Goal: Task Accomplishment & Management: Complete application form

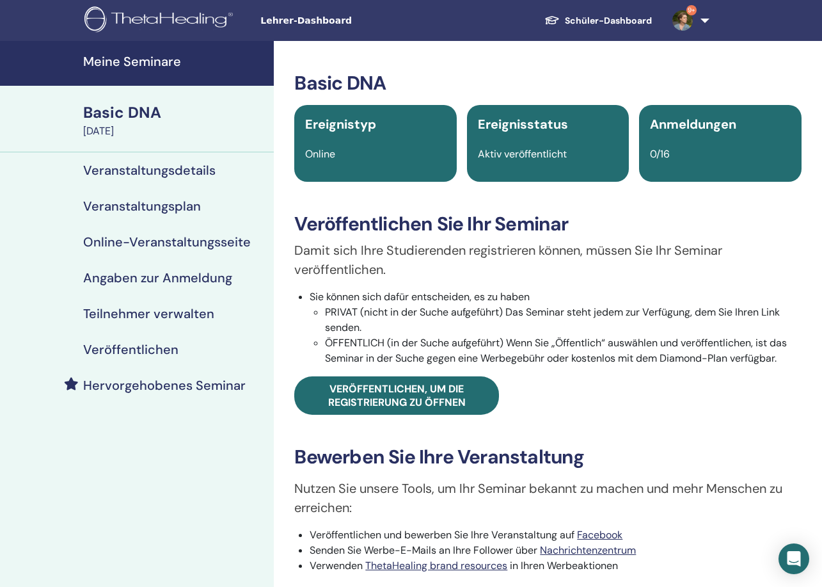
click at [125, 60] on h4 "Meine Seminare" at bounding box center [174, 61] width 183 height 15
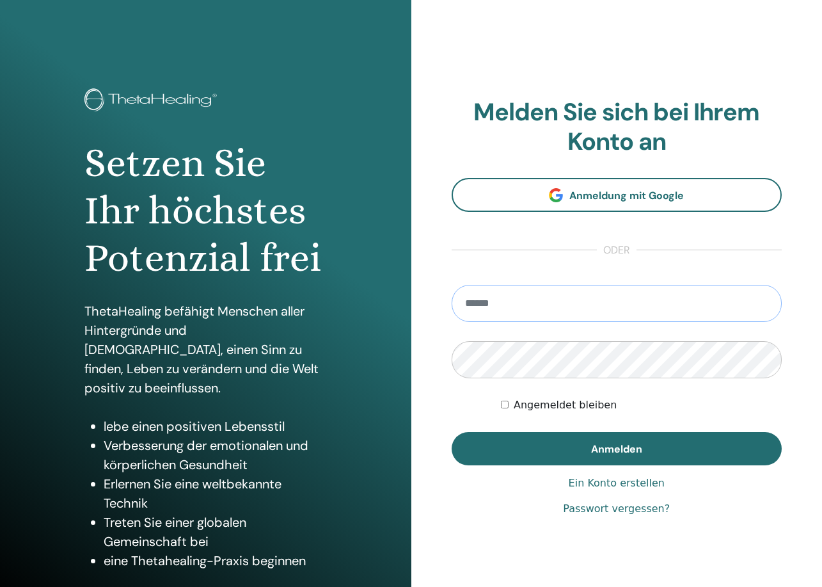
type input "**********"
click at [616, 448] on button "Anmelden" at bounding box center [617, 448] width 331 height 33
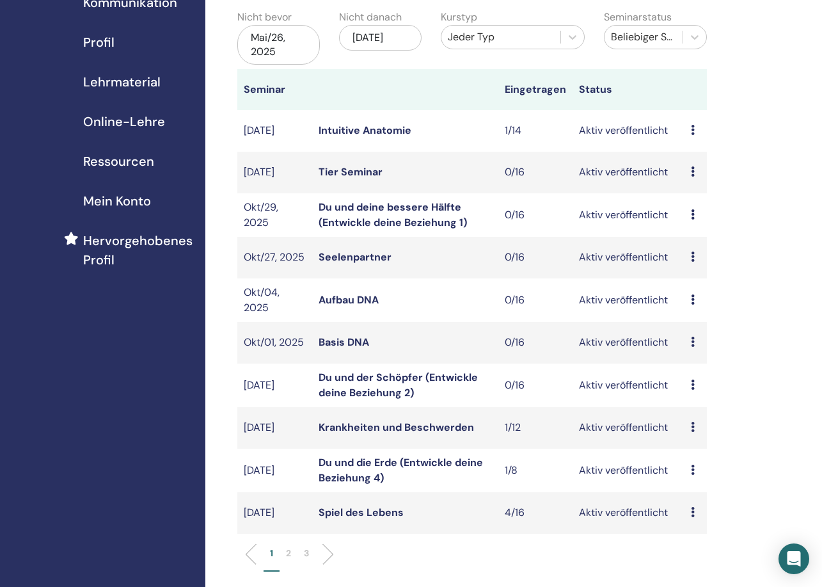
scroll to position [139, 0]
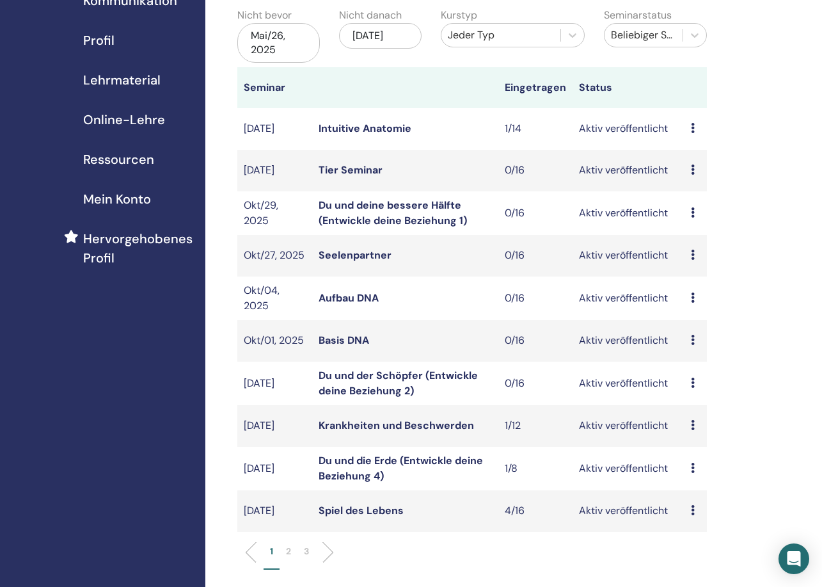
click at [289, 550] on p "2" at bounding box center [288, 551] width 5 height 13
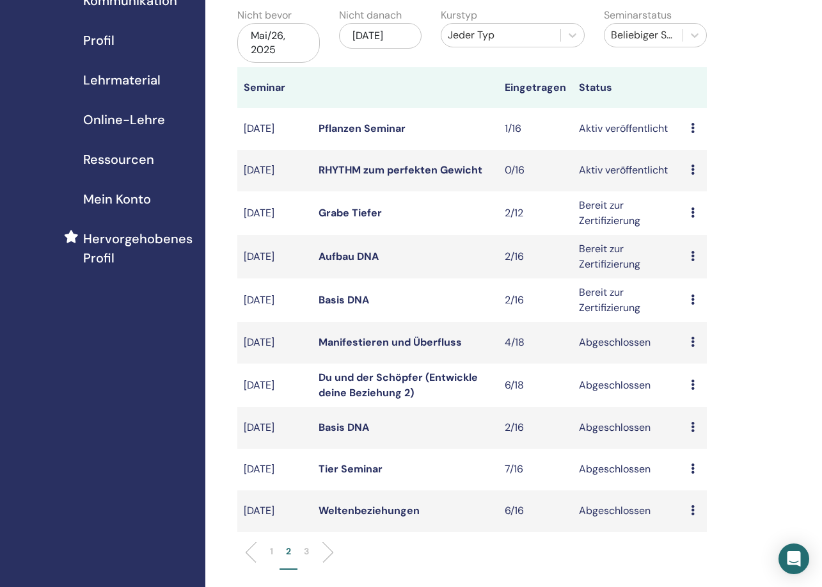
click at [271, 550] on p "1" at bounding box center [271, 551] width 3 height 13
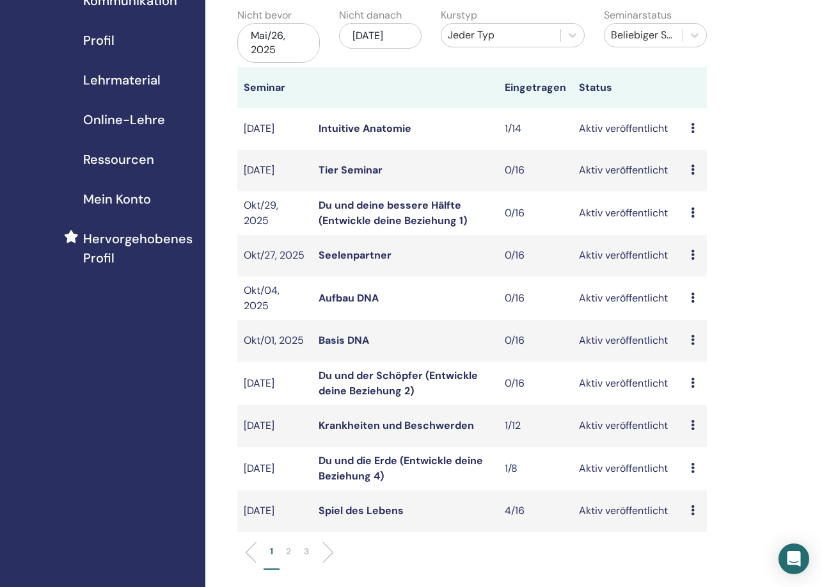
click at [370, 255] on link "Seelenpartner" at bounding box center [355, 254] width 73 height 13
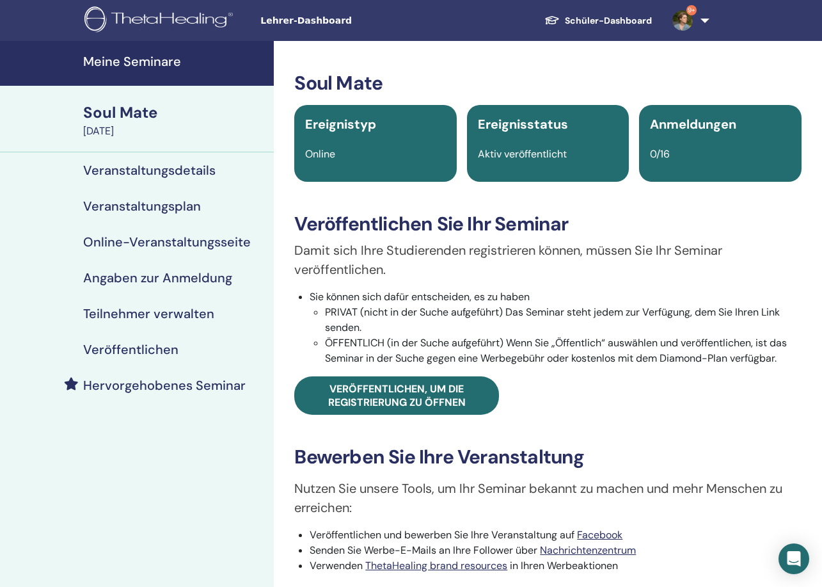
click at [163, 206] on h4 "Veranstaltungsplan" at bounding box center [142, 205] width 118 height 15
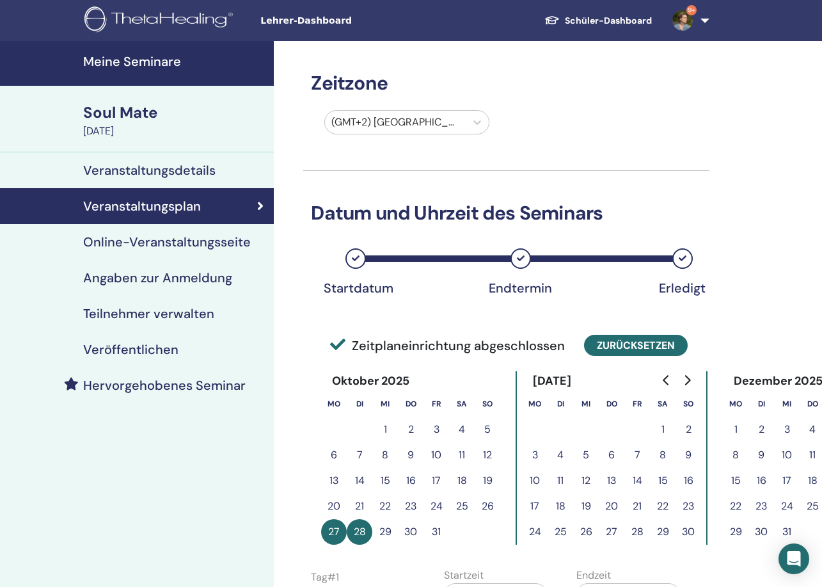
click at [614, 340] on button "Zurücksetzen" at bounding box center [636, 345] width 104 height 21
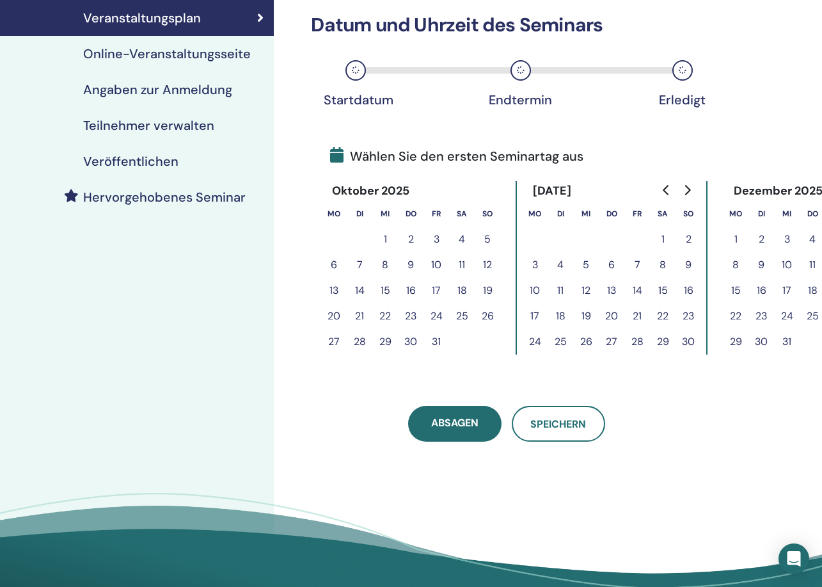
scroll to position [193, 0]
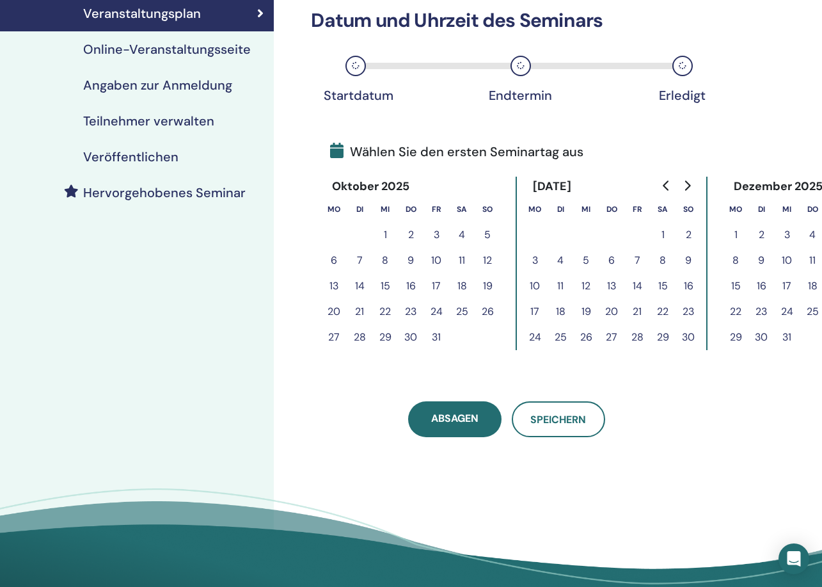
click at [438, 311] on button "24" at bounding box center [437, 312] width 26 height 26
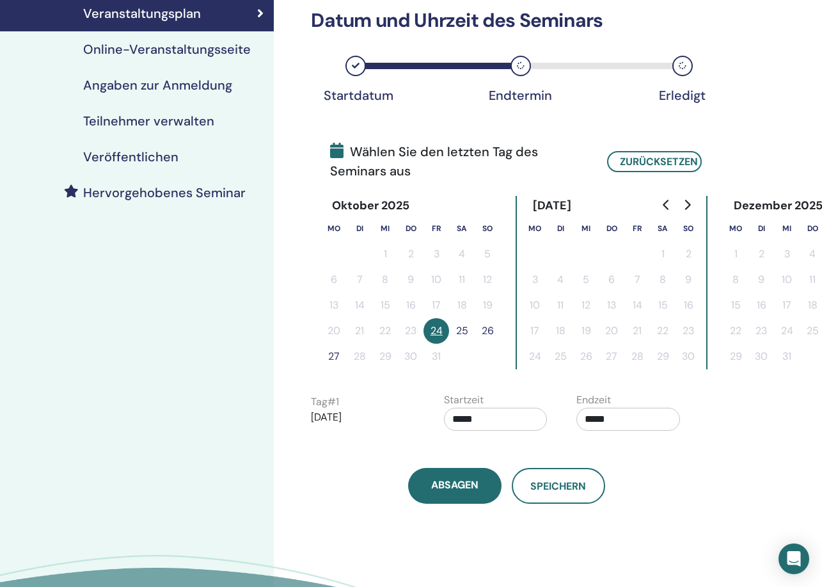
click at [465, 325] on button "25" at bounding box center [462, 331] width 26 height 26
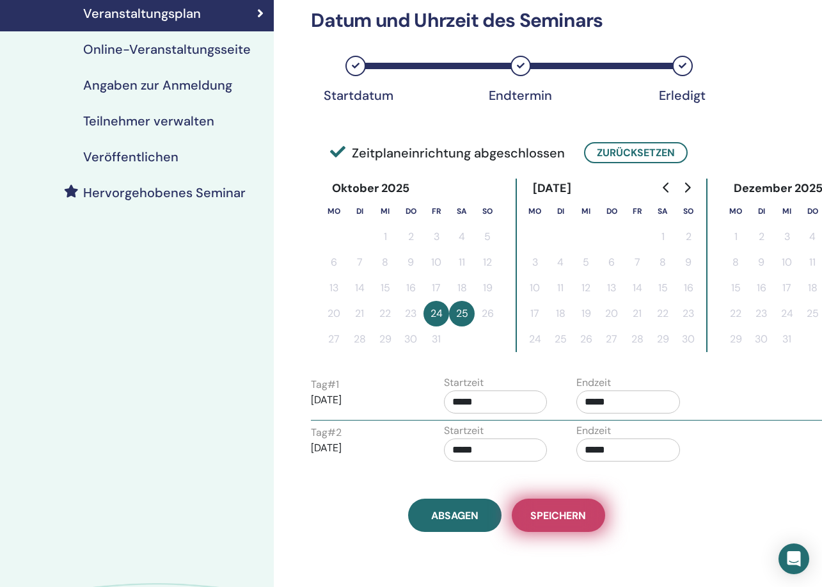
click at [553, 513] on span "Speichern" at bounding box center [558, 515] width 56 height 13
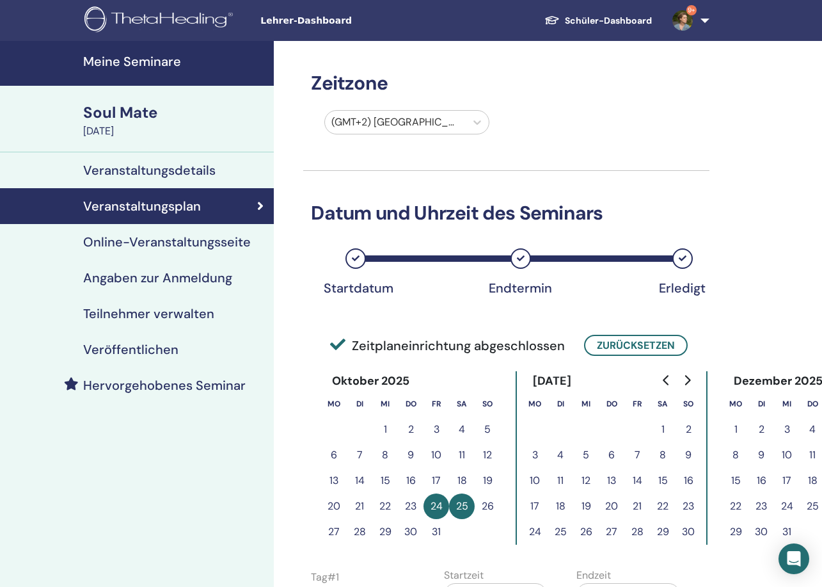
click at [157, 63] on h4 "Meine Seminare" at bounding box center [174, 61] width 183 height 15
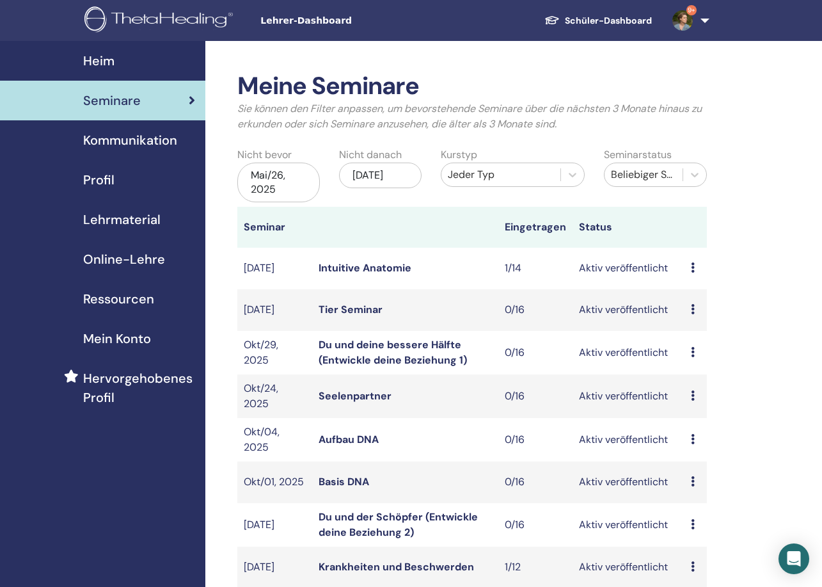
click at [376, 349] on link "Du und deine bessere Hälfte (Entwickle deine Beziehung 1)" at bounding box center [393, 352] width 148 height 29
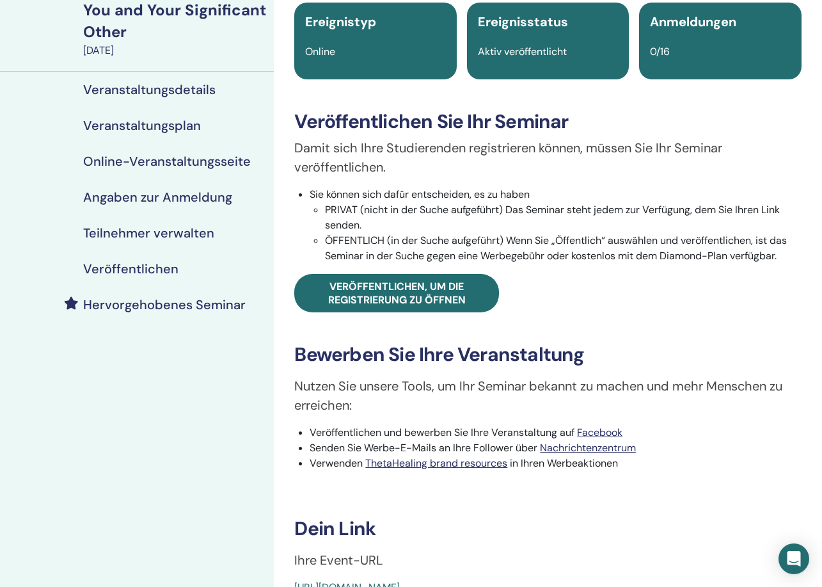
scroll to position [99, 0]
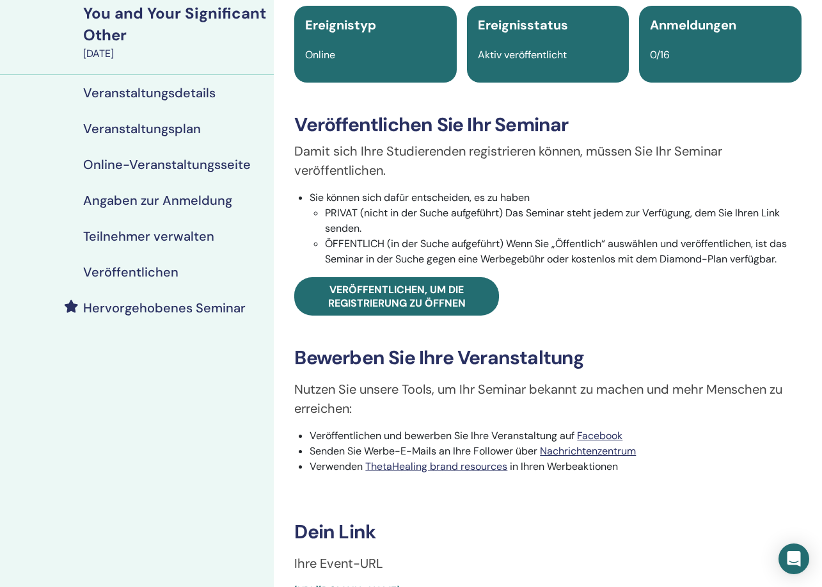
click at [139, 129] on h4 "Veranstaltungsplan" at bounding box center [142, 128] width 118 height 15
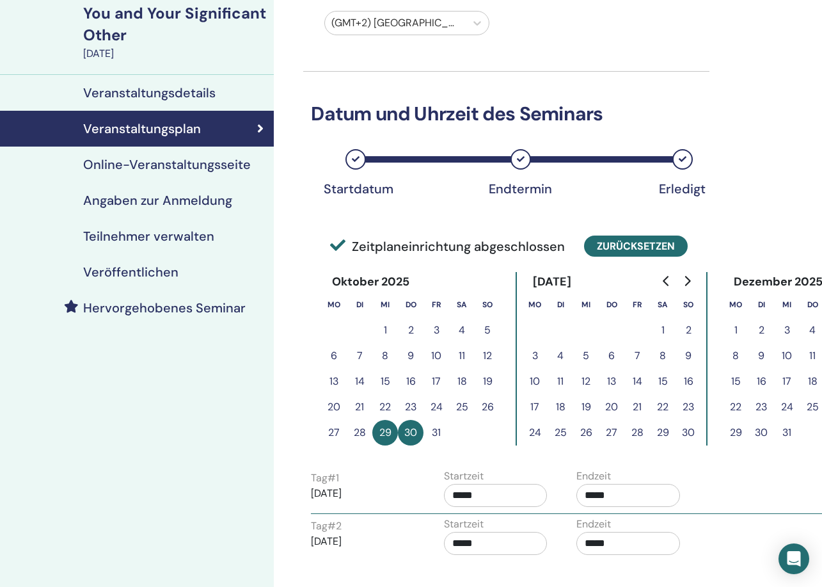
click at [600, 243] on button "Zurücksetzen" at bounding box center [636, 245] width 104 height 21
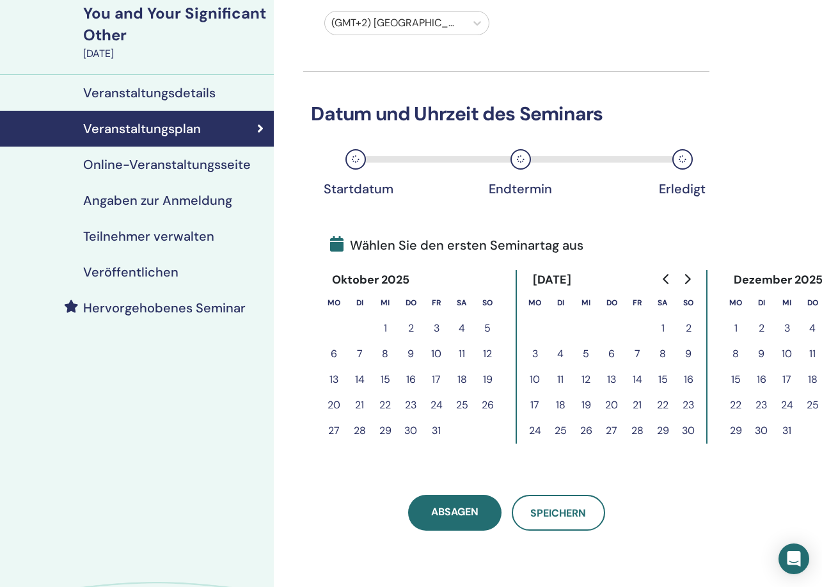
click at [486, 403] on button "26" at bounding box center [488, 405] width 26 height 26
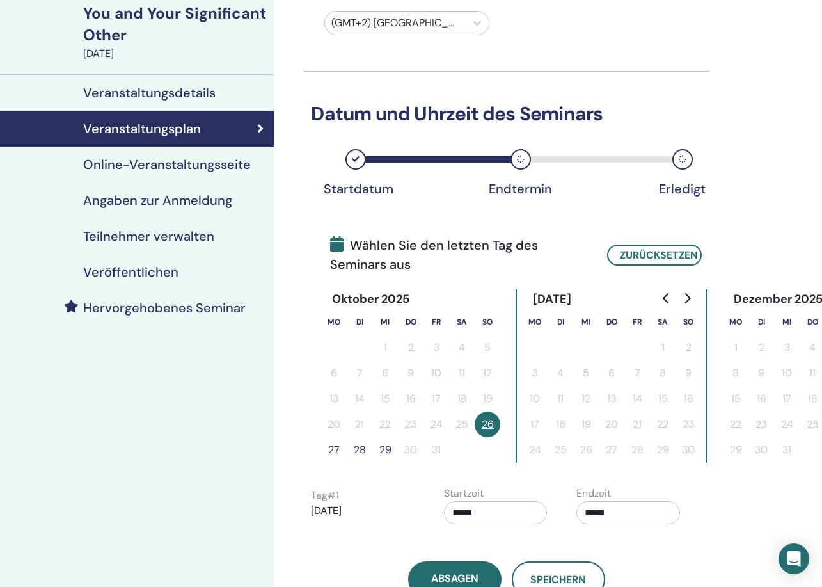
click at [331, 447] on button "27" at bounding box center [334, 450] width 26 height 26
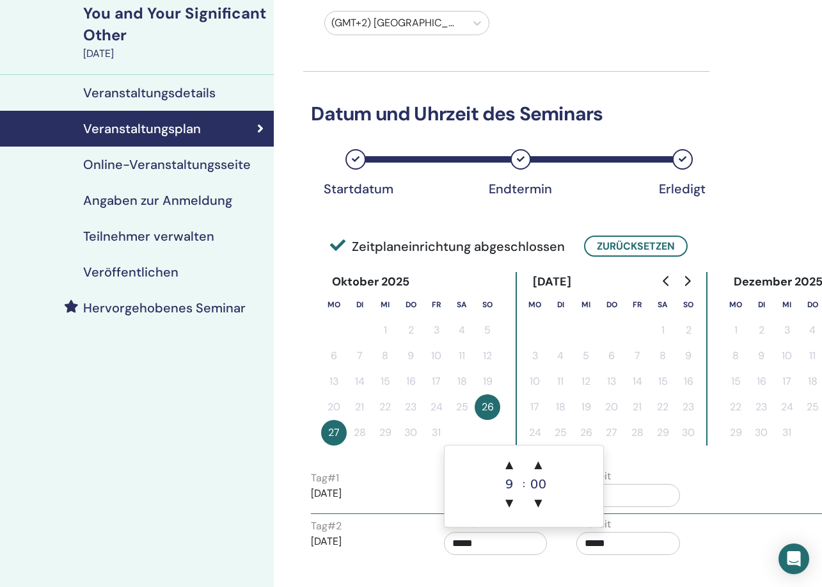
click at [463, 537] on input "*****" at bounding box center [496, 543] width 104 height 23
click at [511, 500] on span "▼" at bounding box center [510, 503] width 26 height 26
click at [509, 465] on span "▲" at bounding box center [510, 465] width 26 height 26
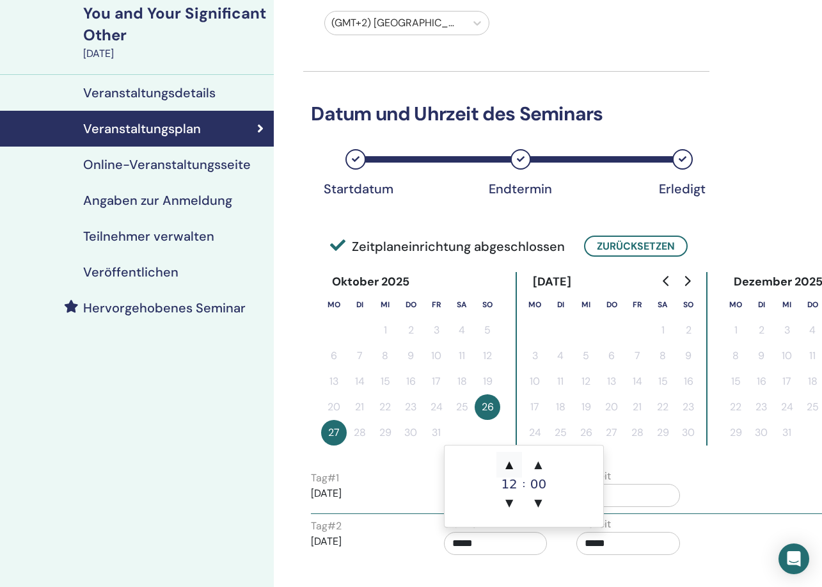
click at [509, 465] on span "▲" at bounding box center [510, 465] width 26 height 26
click at [537, 462] on span "▲" at bounding box center [539, 465] width 26 height 26
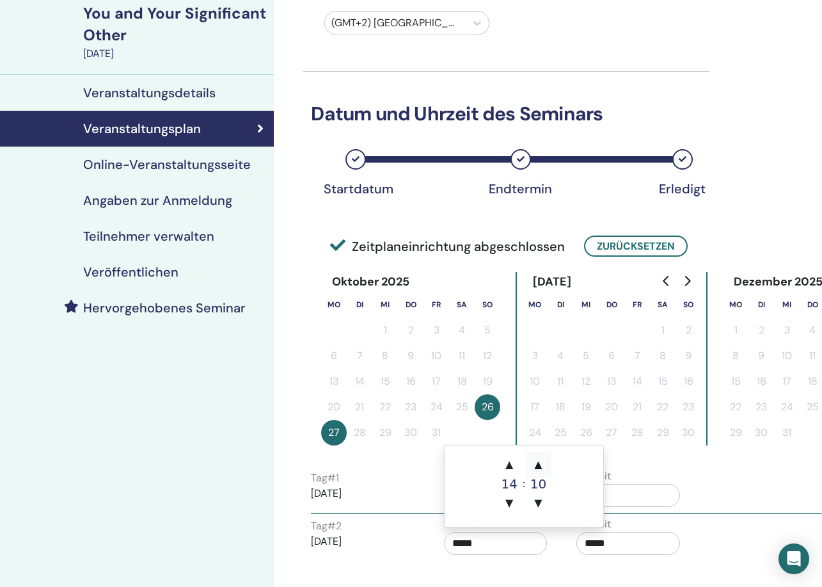
click at [537, 462] on span "▲" at bounding box center [539, 465] width 26 height 26
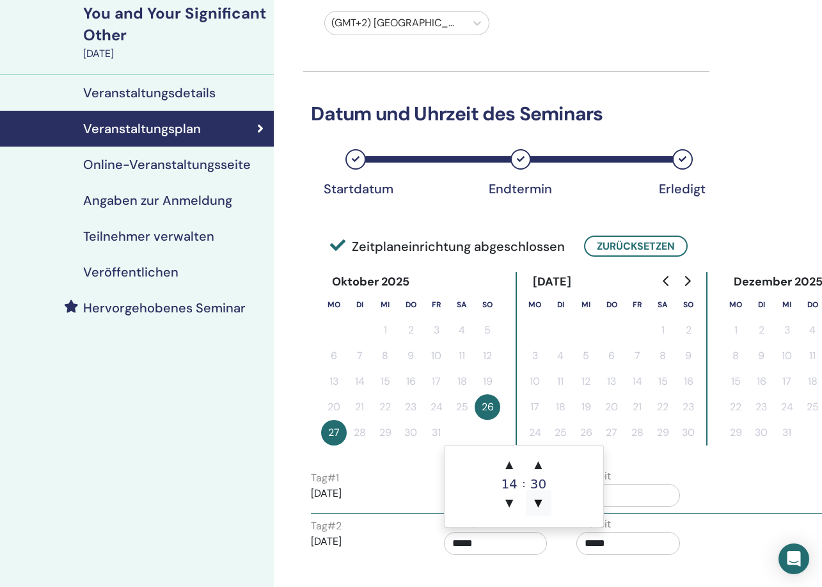
click at [538, 501] on span "▼" at bounding box center [539, 503] width 26 height 26
type input "*****"
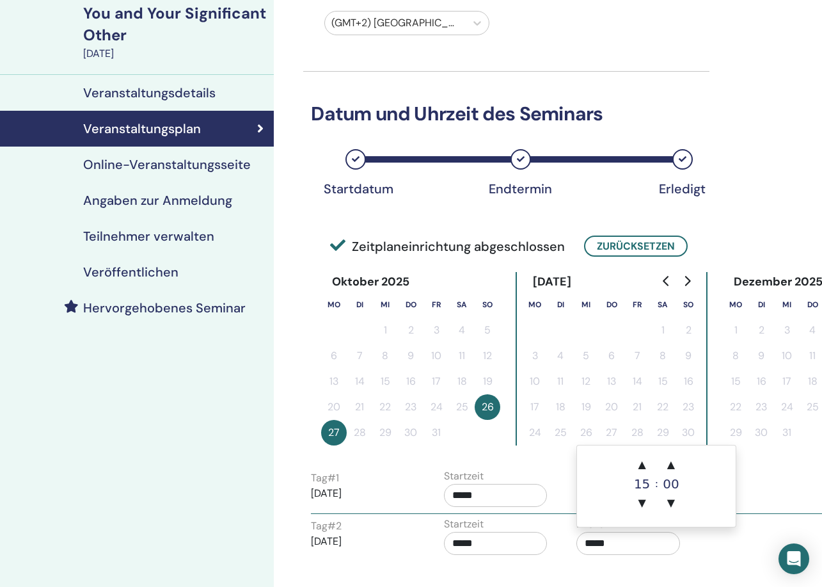
click at [629, 545] on input "*****" at bounding box center [629, 543] width 104 height 23
click at [641, 463] on span "▲" at bounding box center [643, 465] width 26 height 26
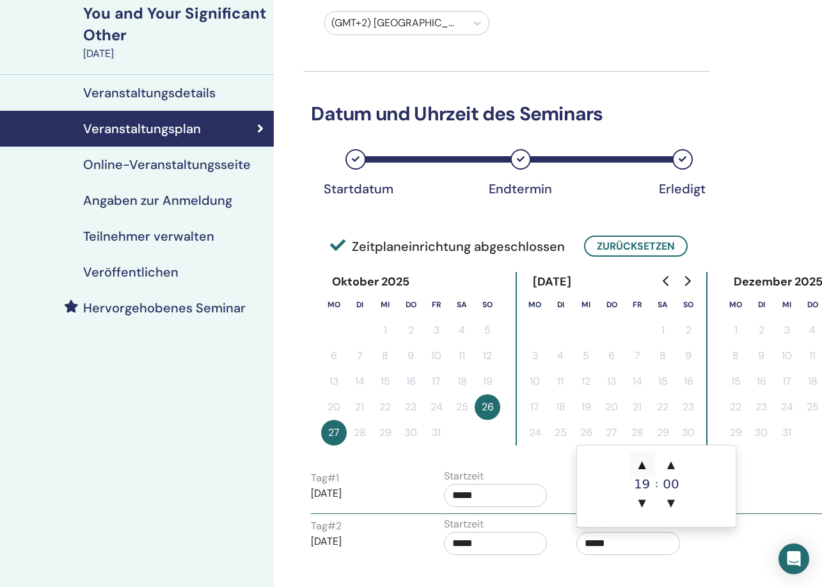
click at [641, 463] on span "▲" at bounding box center [643, 465] width 26 height 26
click at [676, 465] on span "▲" at bounding box center [671, 465] width 26 height 26
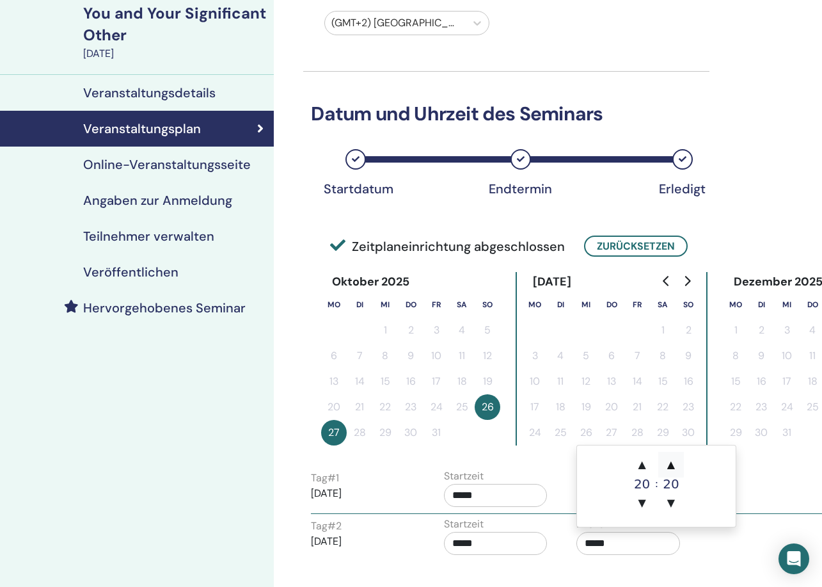
click at [676, 465] on span "▲" at bounding box center [671, 465] width 26 height 26
type input "*****"
click at [705, 537] on div "Tag # 2 2025/10/27 Startzeit ***** Endzeit *****" at bounding box center [566, 538] width 531 height 45
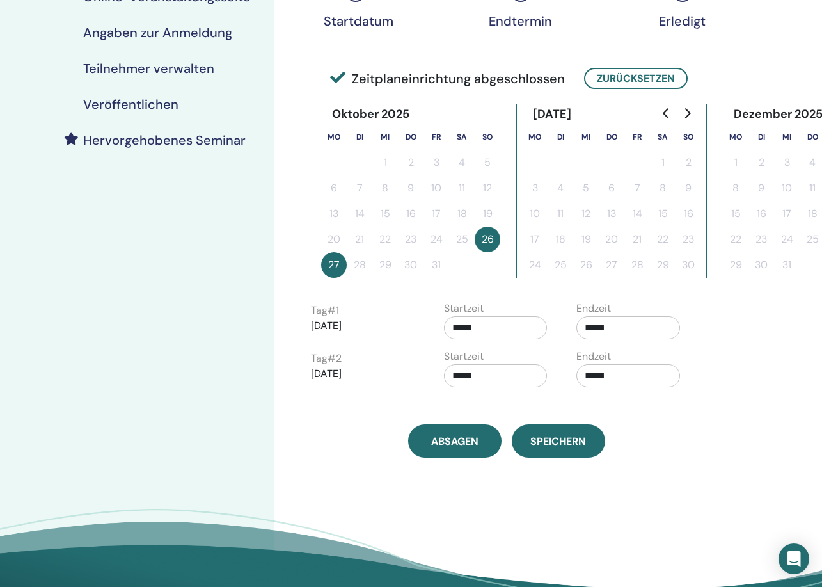
scroll to position [278, 0]
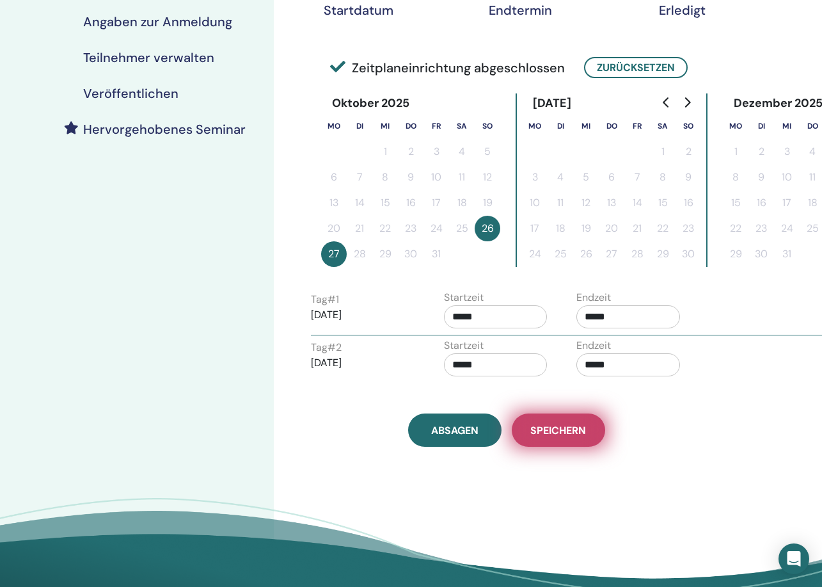
click at [564, 432] on span "Speichern" at bounding box center [558, 430] width 56 height 13
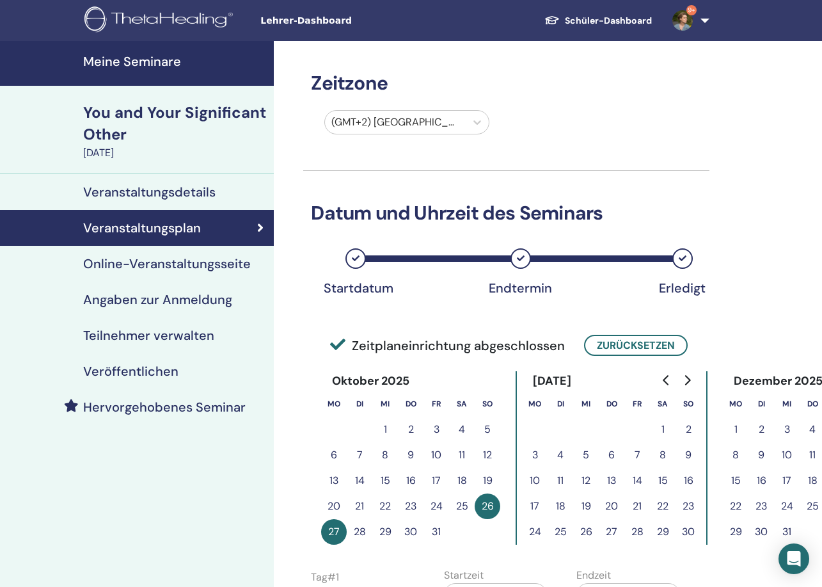
click at [161, 63] on h4 "Meine Seminare" at bounding box center [174, 61] width 183 height 15
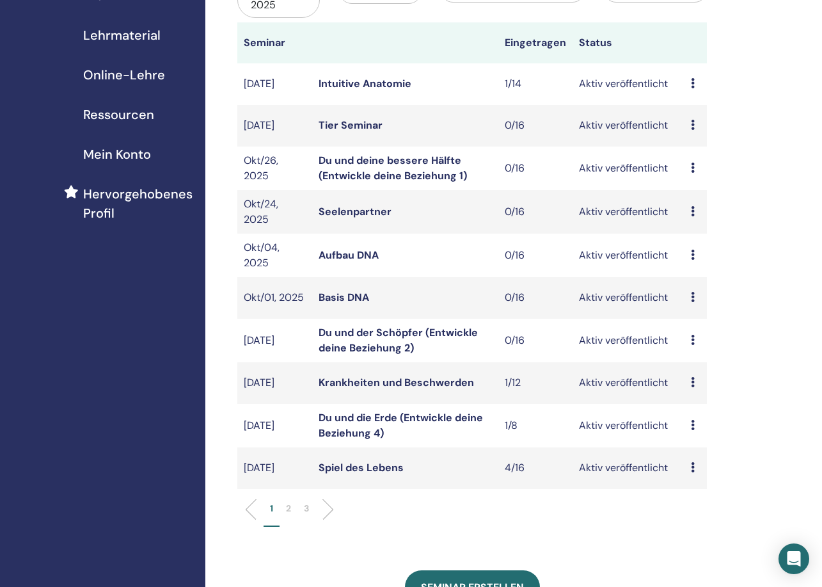
scroll to position [185, 0]
click at [378, 76] on link "Intuitive Anatomie" at bounding box center [365, 82] width 93 height 13
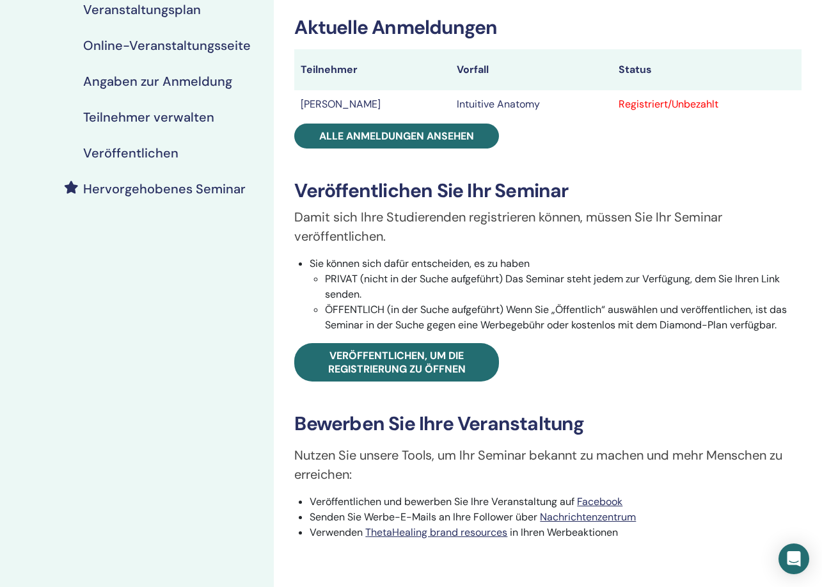
scroll to position [221, 0]
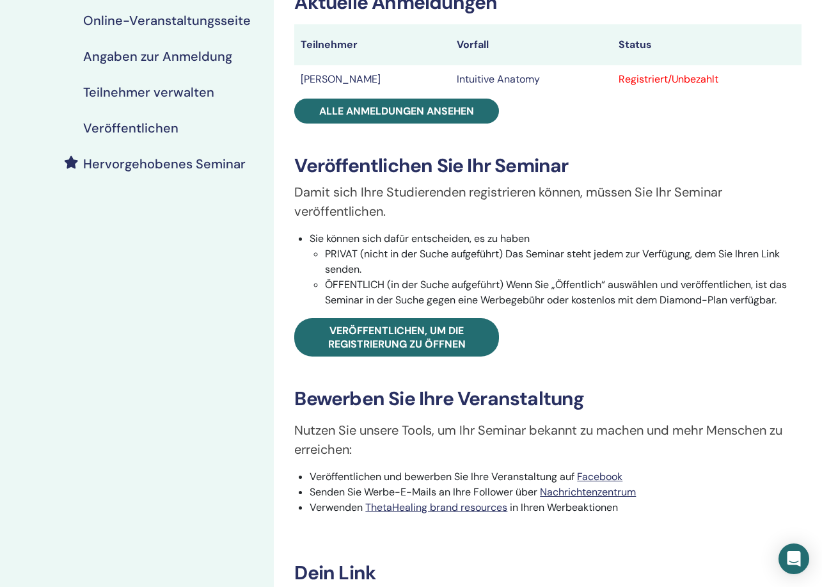
click at [202, 163] on h4 "Hervorgehobenes Seminar" at bounding box center [164, 163] width 163 height 15
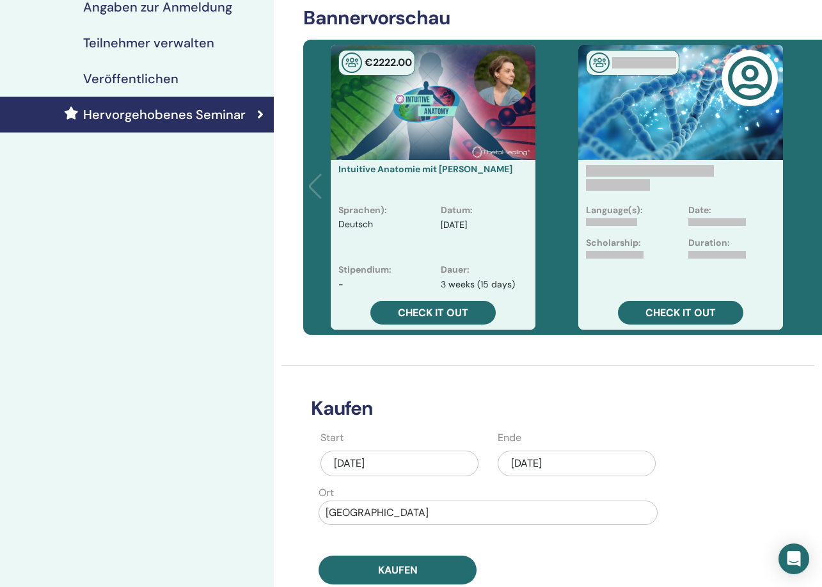
scroll to position [273, 0]
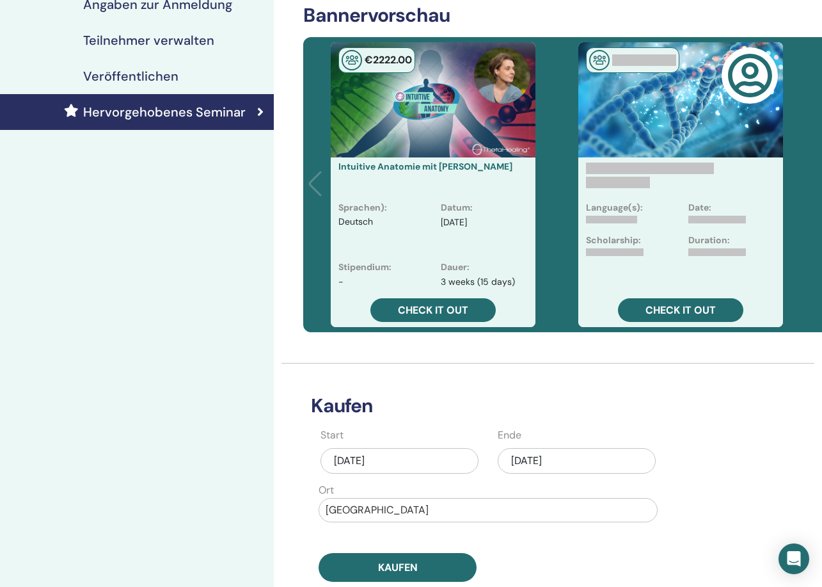
click at [538, 459] on div "Aug/26, 2025" at bounding box center [577, 461] width 158 height 26
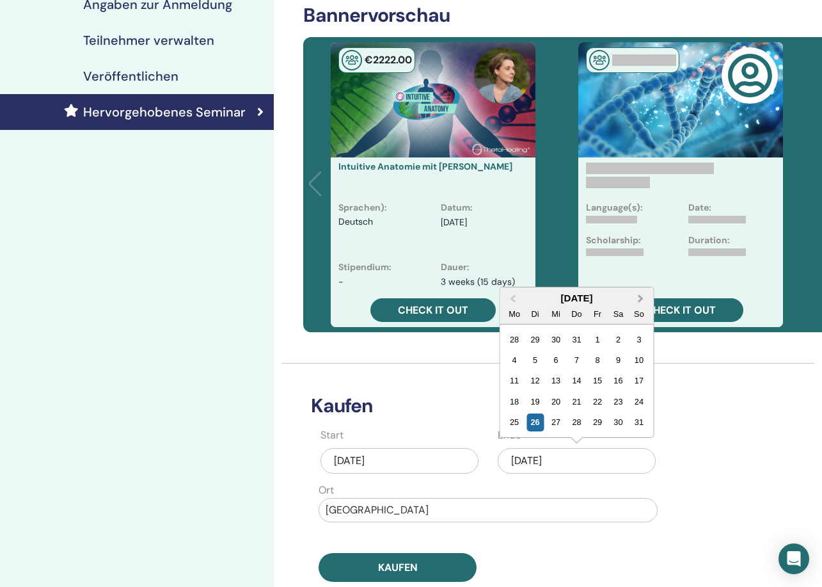
click at [641, 294] on button "Next Month" at bounding box center [642, 299] width 20 height 20
click at [597, 400] on div "26" at bounding box center [597, 401] width 17 height 17
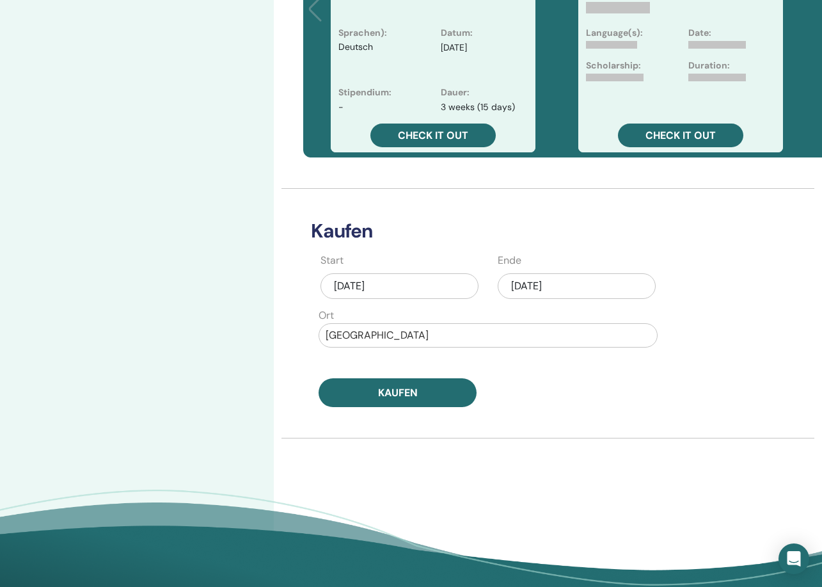
scroll to position [454, 0]
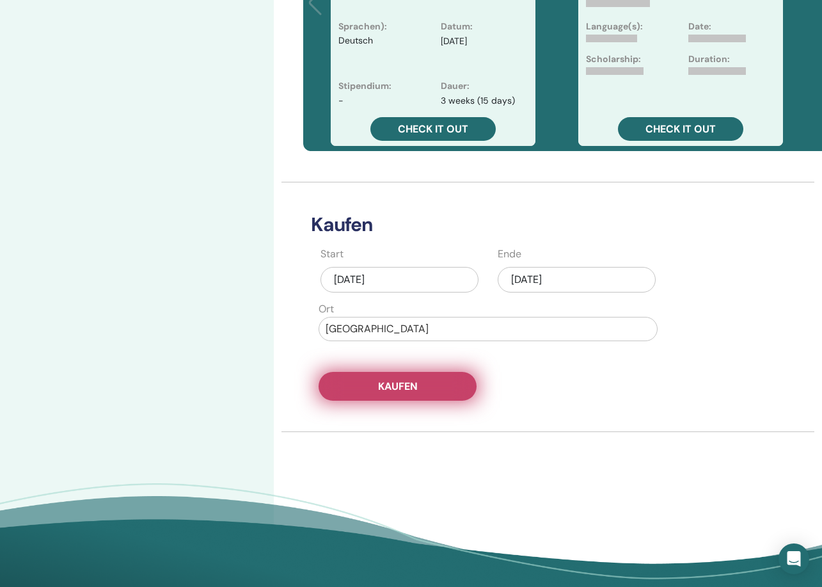
click at [397, 386] on span "Kaufen" at bounding box center [398, 385] width 40 height 13
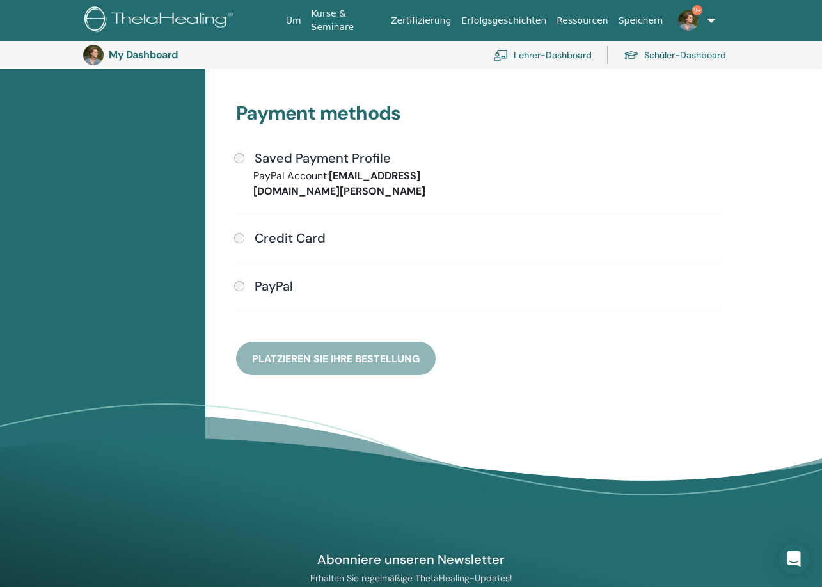
scroll to position [304, 0]
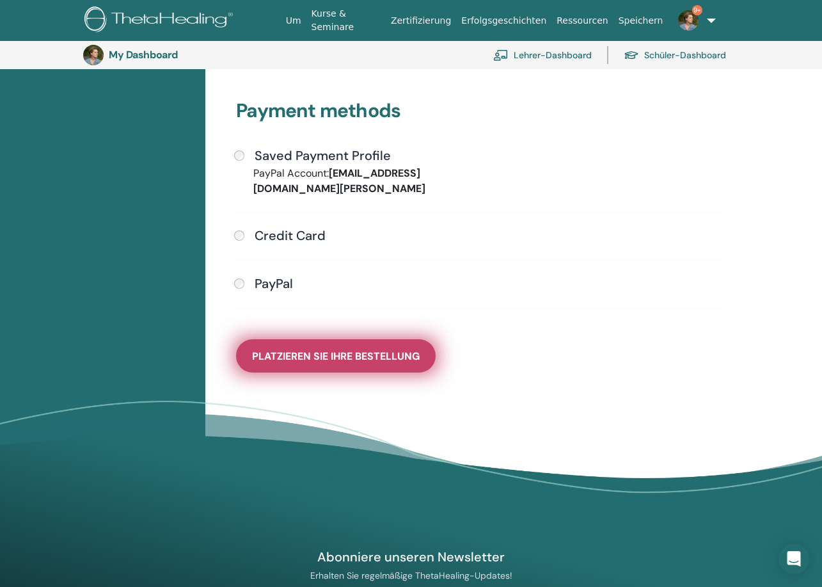
click at [350, 359] on span "Platzieren Sie Ihre Bestellung" at bounding box center [336, 355] width 168 height 13
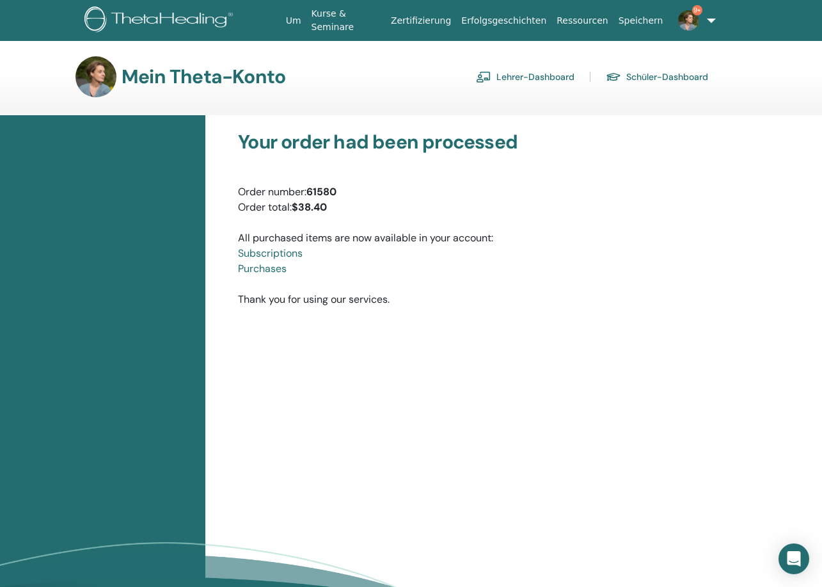
click at [501, 79] on link "Lehrer-Dashboard" at bounding box center [525, 77] width 99 height 20
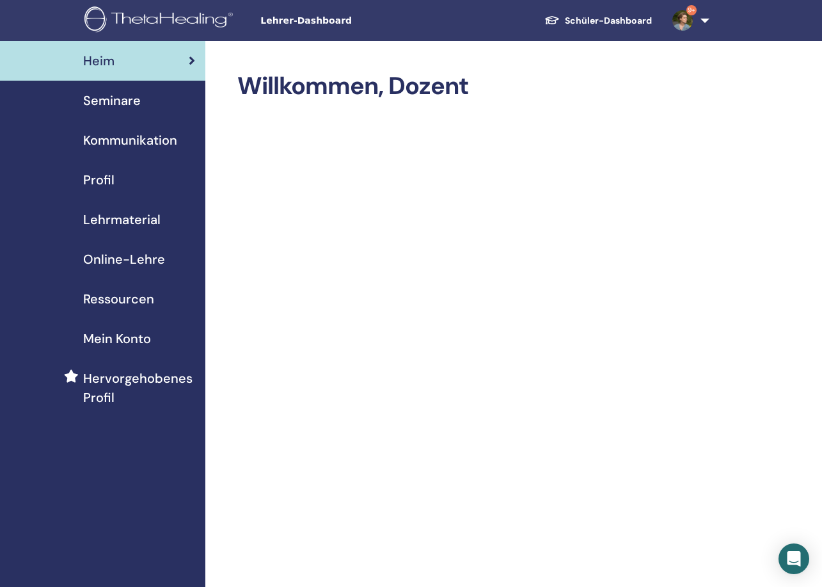
click at [104, 100] on span "Seminare" at bounding box center [112, 100] width 58 height 19
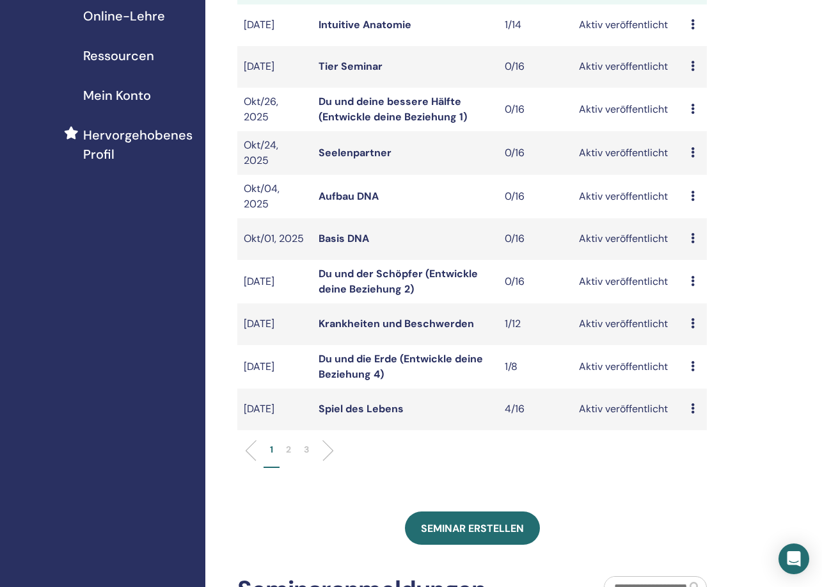
scroll to position [237, 0]
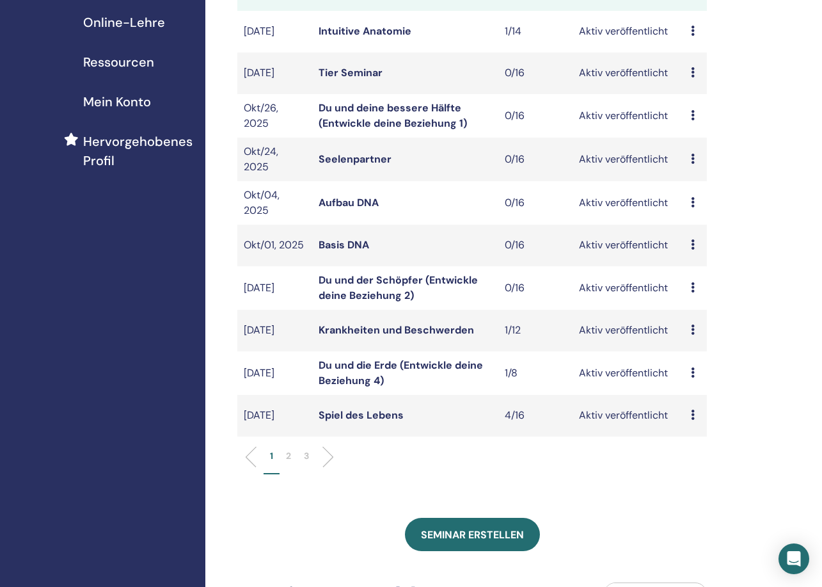
click at [345, 328] on link "Krankheiten und Beschwerden" at bounding box center [396, 329] width 155 height 13
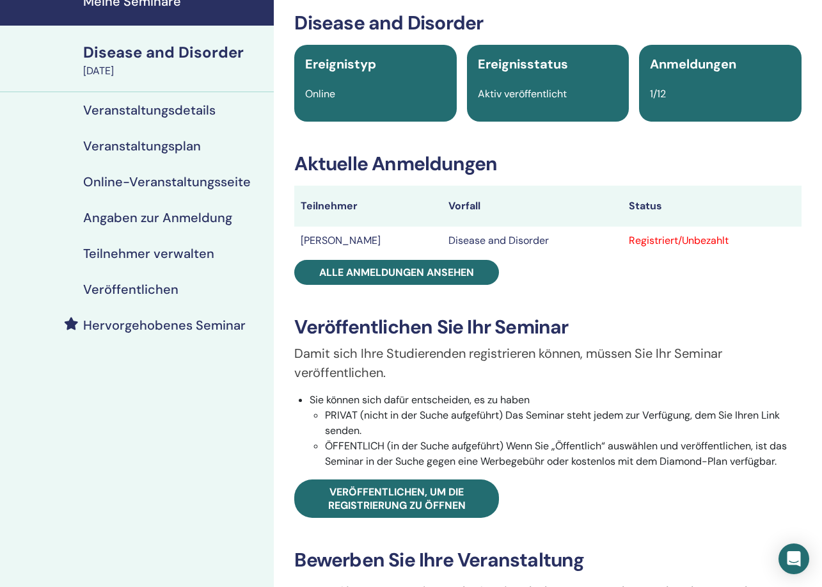
scroll to position [60, 0]
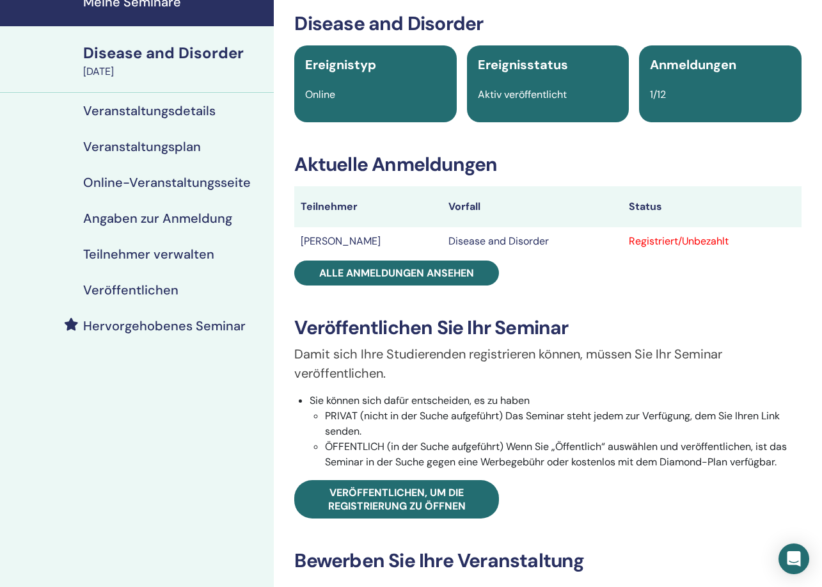
click at [189, 326] on h4 "Hervorgehobenes Seminar" at bounding box center [164, 325] width 163 height 15
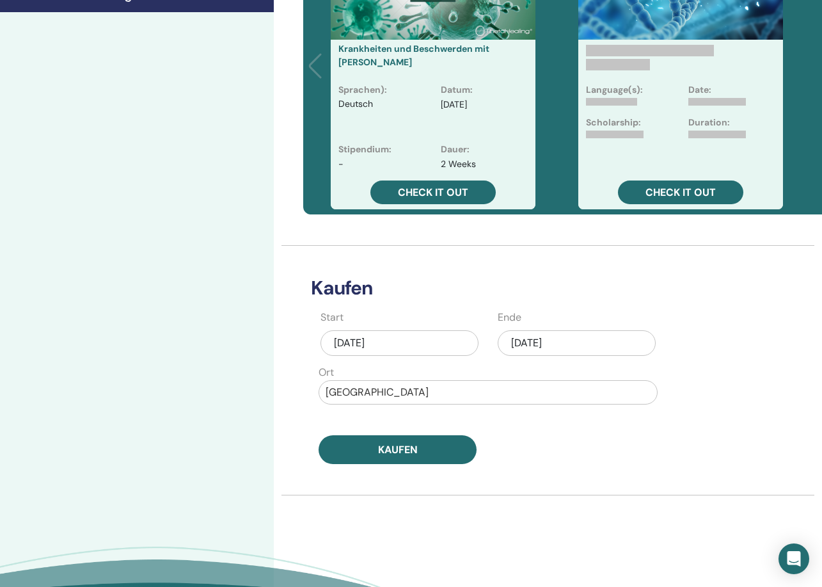
scroll to position [410, 0]
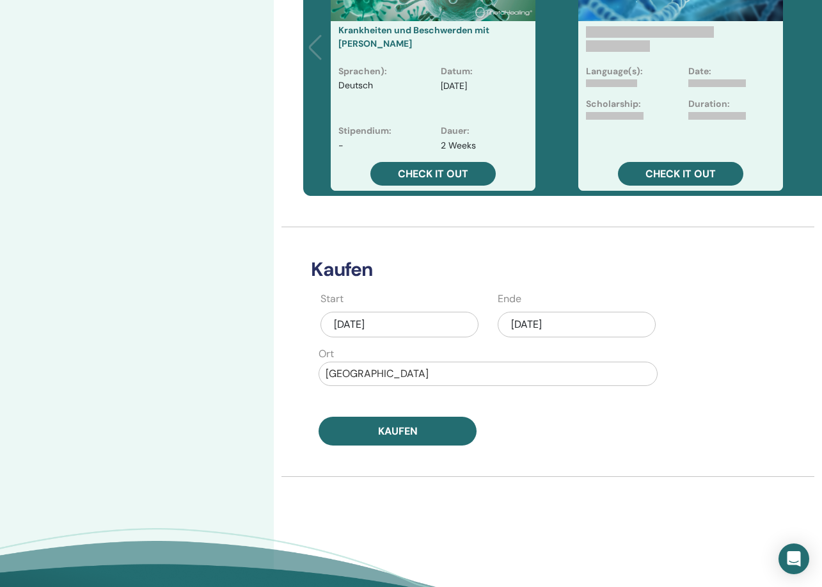
click at [540, 325] on div "Aug/26, 2025" at bounding box center [577, 325] width 158 height 26
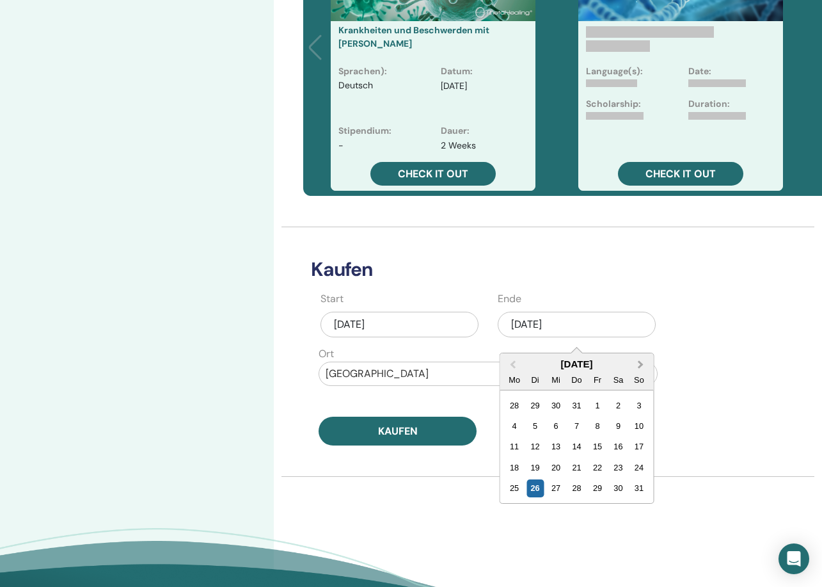
click at [641, 363] on span "Next Month" at bounding box center [641, 364] width 0 height 13
click at [637, 402] on div "7" at bounding box center [639, 405] width 17 height 17
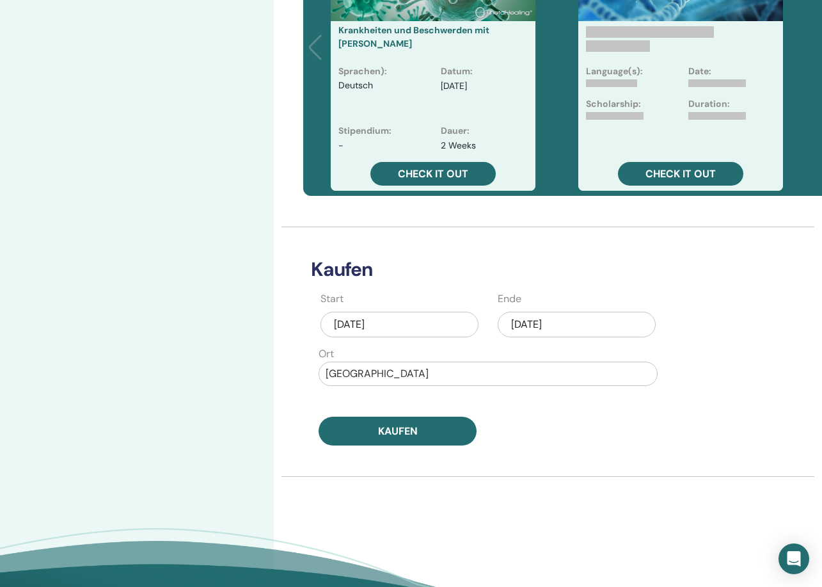
click at [569, 317] on div "Sep/07, 2025" at bounding box center [577, 325] width 158 height 26
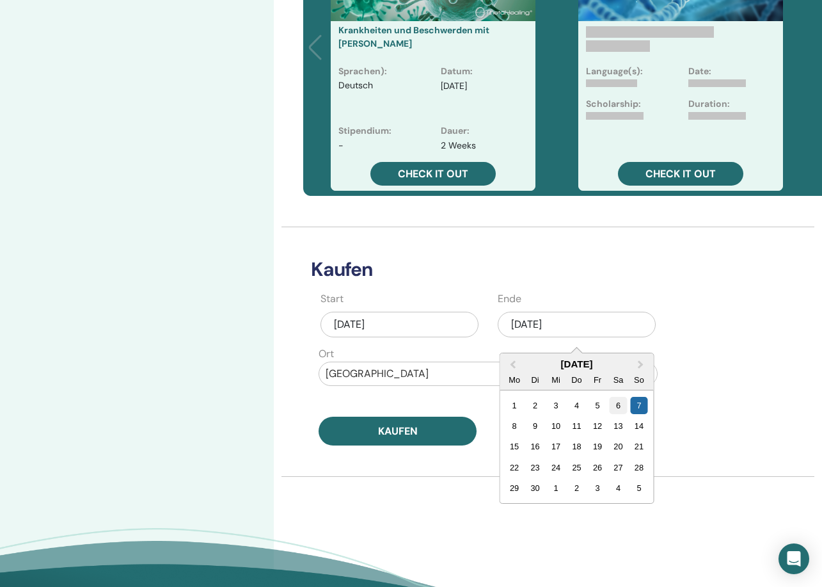
click at [618, 404] on div "6" at bounding box center [618, 405] width 17 height 17
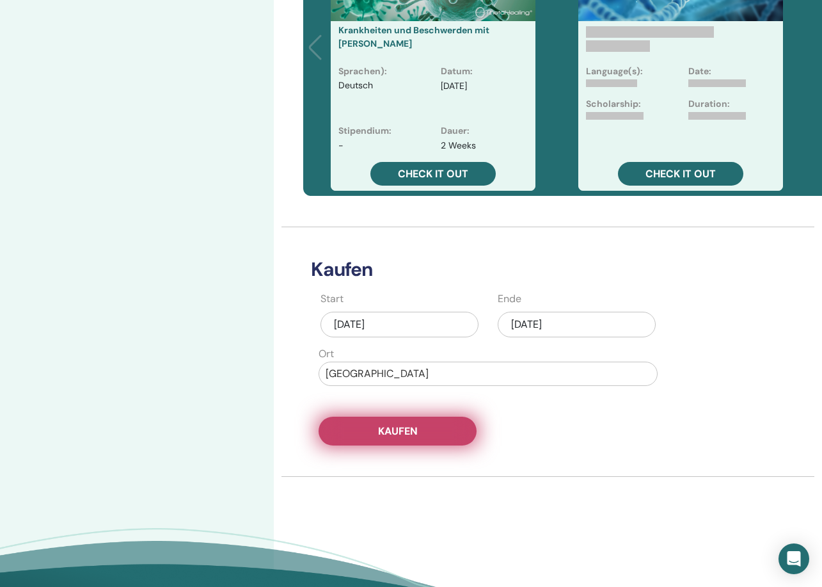
click at [411, 434] on span "Kaufen" at bounding box center [398, 430] width 40 height 13
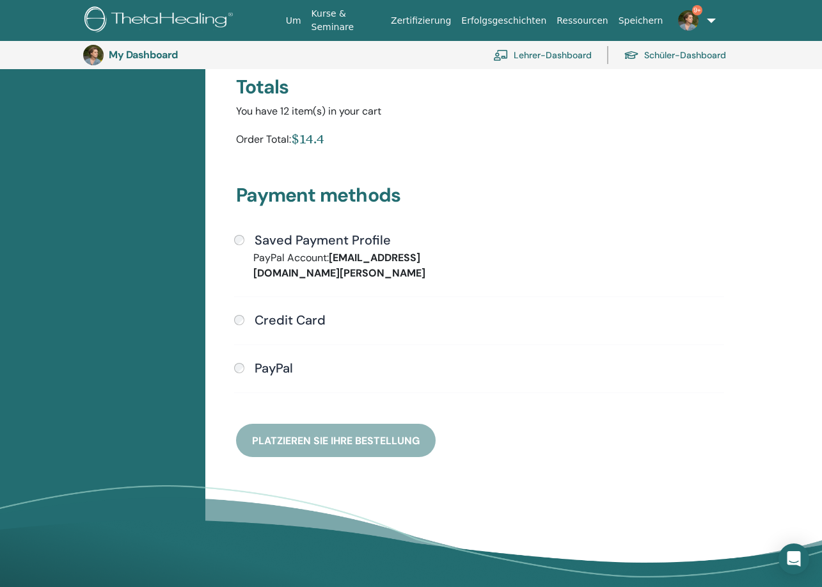
scroll to position [241, 0]
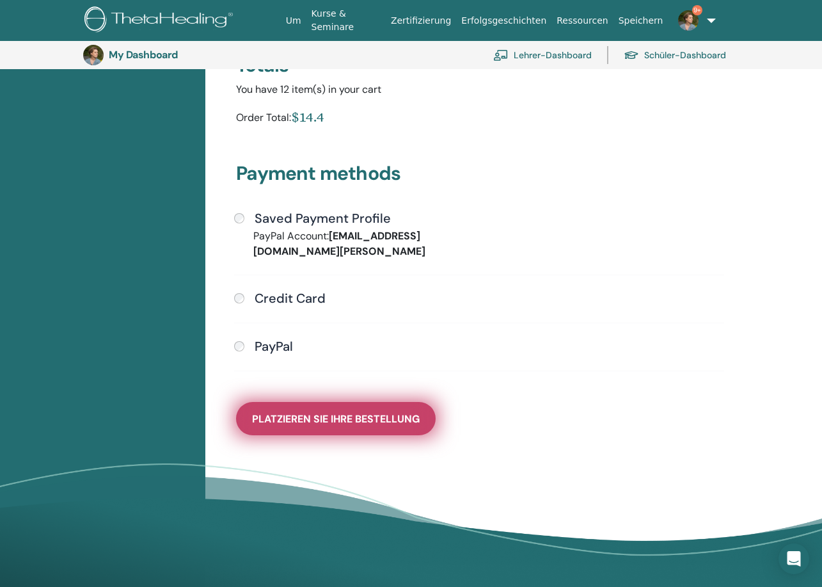
click at [363, 422] on span "Platzieren Sie Ihre Bestellung" at bounding box center [336, 418] width 168 height 13
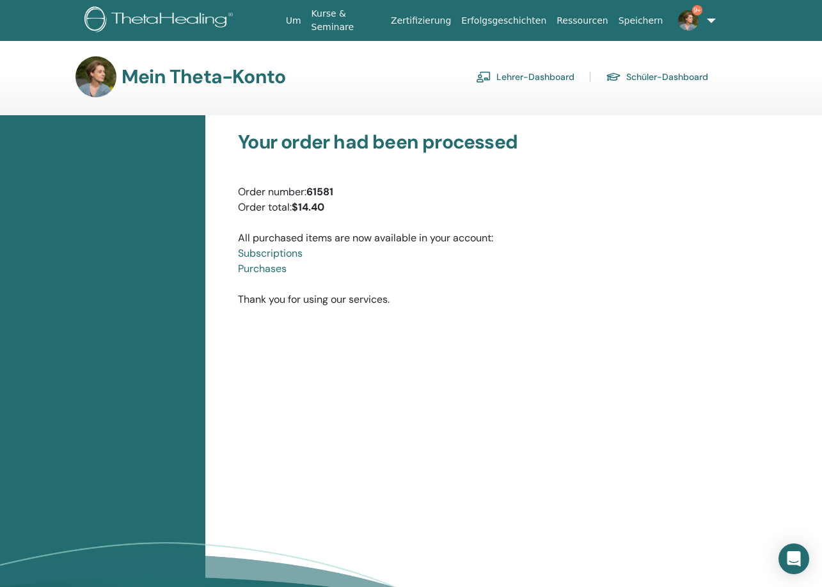
click at [512, 80] on link "Lehrer-Dashboard" at bounding box center [525, 77] width 99 height 20
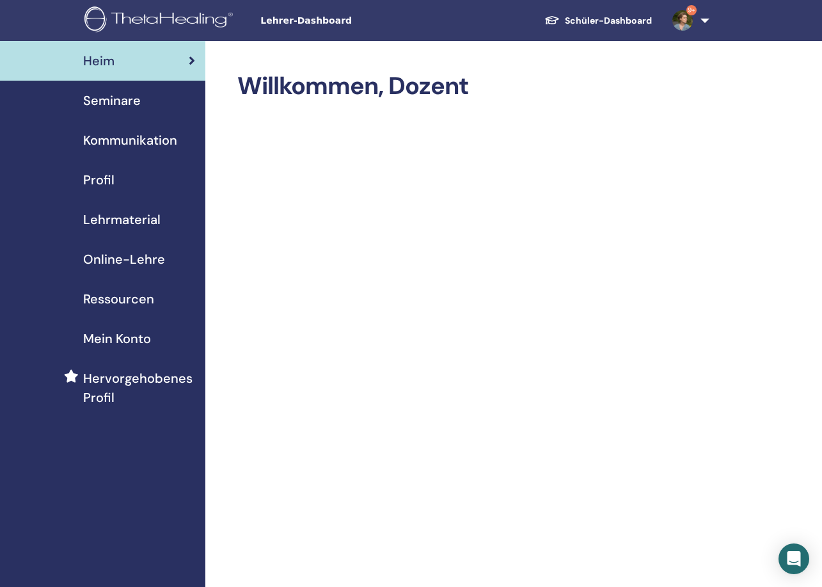
click at [111, 100] on span "Seminare" at bounding box center [112, 100] width 58 height 19
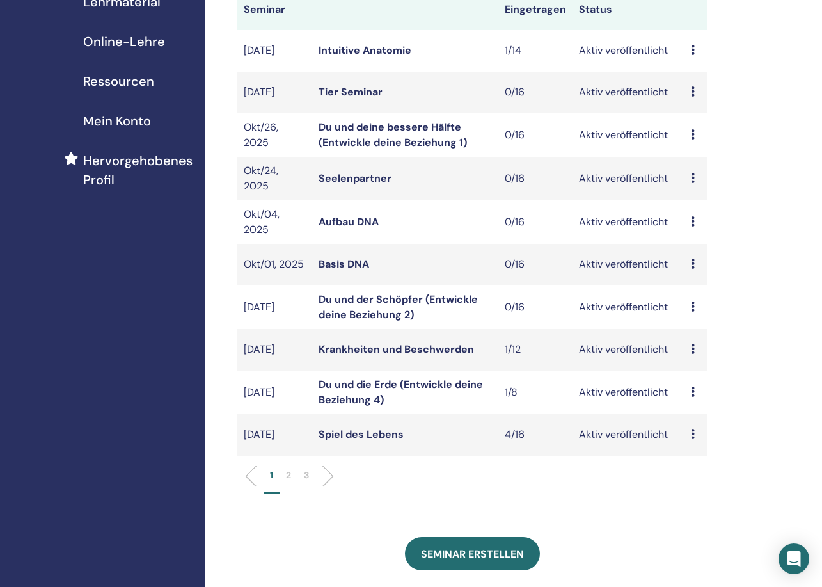
scroll to position [228, 0]
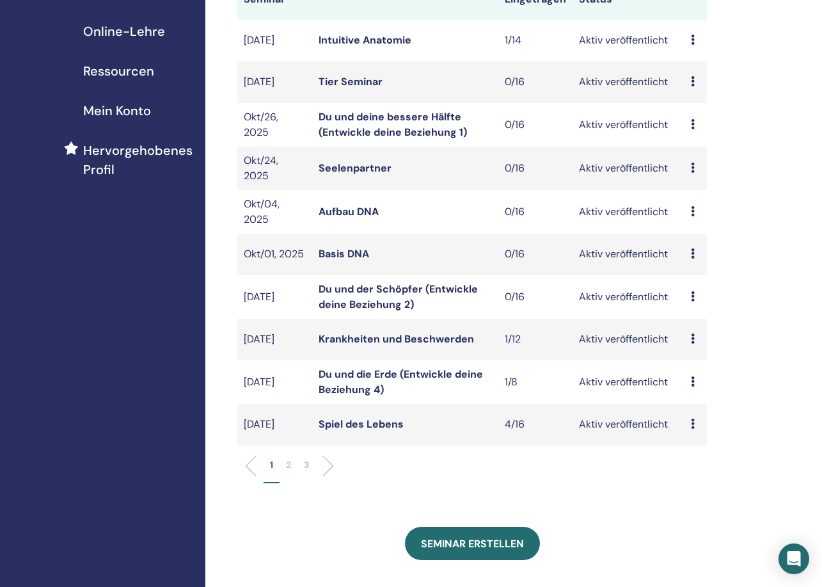
click at [289, 461] on p "2" at bounding box center [288, 464] width 5 height 13
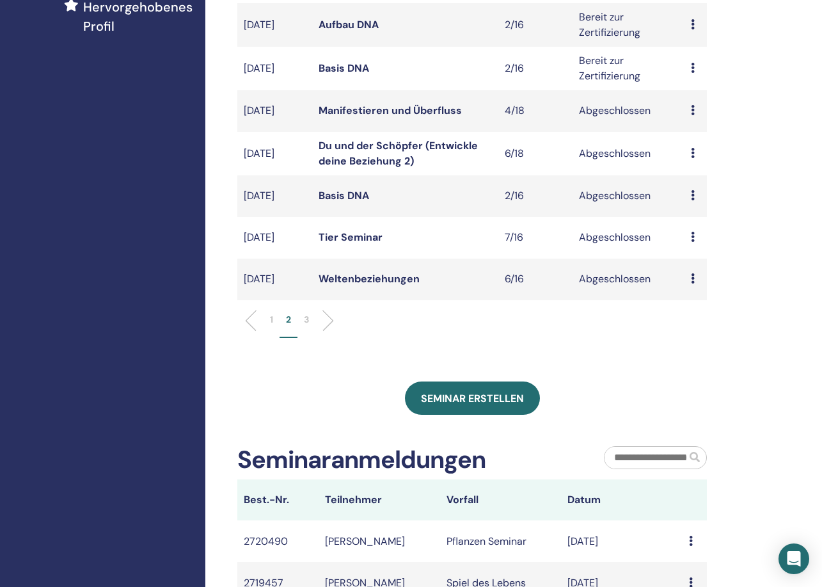
scroll to position [372, 0]
click at [271, 319] on p "1" at bounding box center [271, 318] width 3 height 13
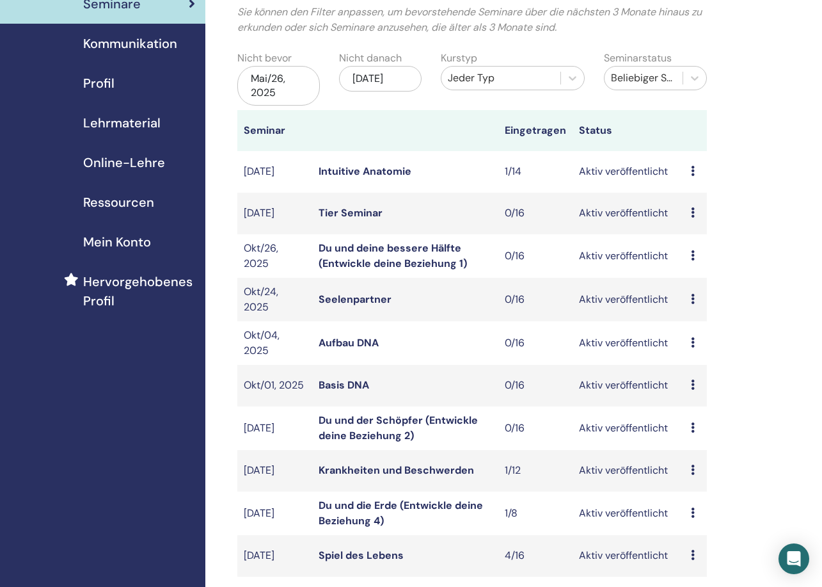
scroll to position [88, 0]
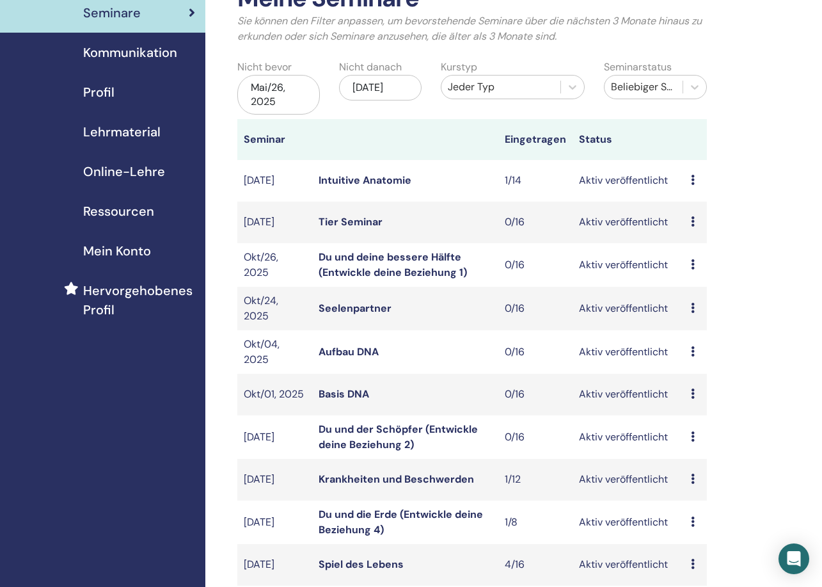
click at [368, 97] on div "[DATE]" at bounding box center [380, 88] width 83 height 26
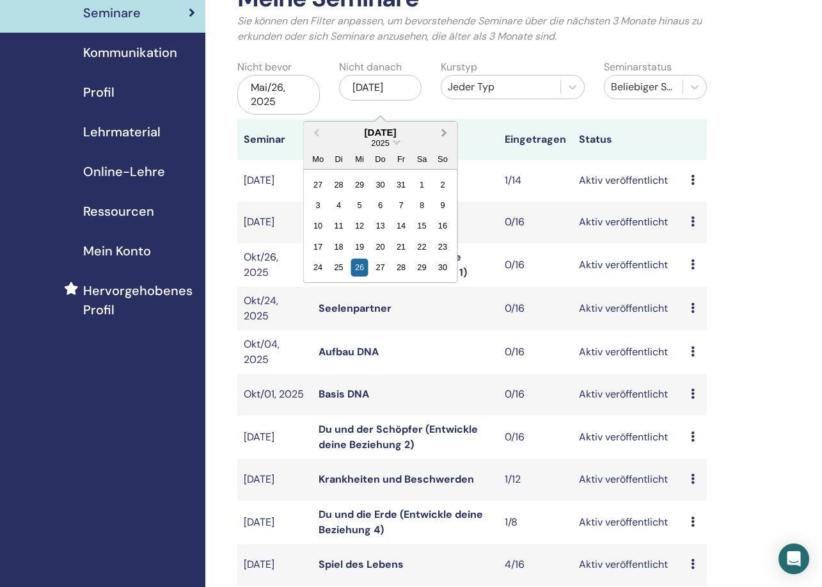
click at [446, 129] on button "Next Month" at bounding box center [446, 133] width 20 height 20
click at [358, 267] on div "31" at bounding box center [359, 267] width 17 height 17
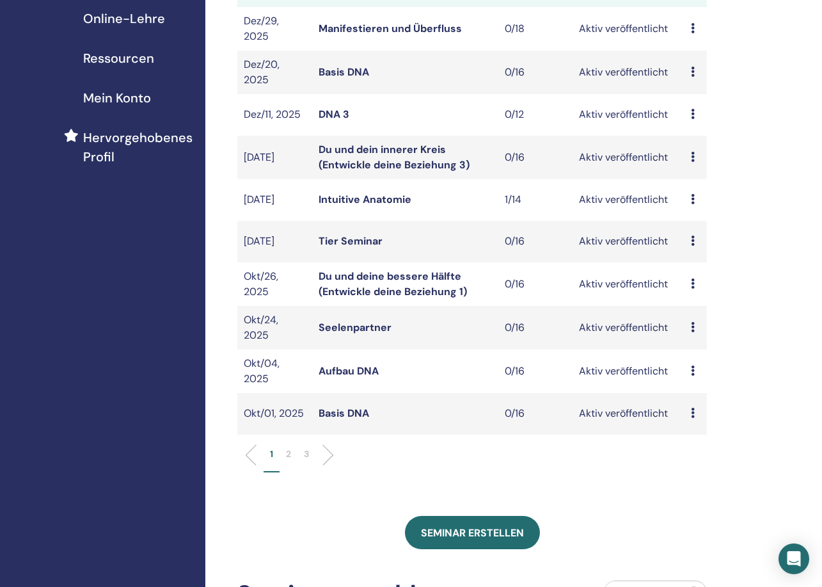
scroll to position [253, 0]
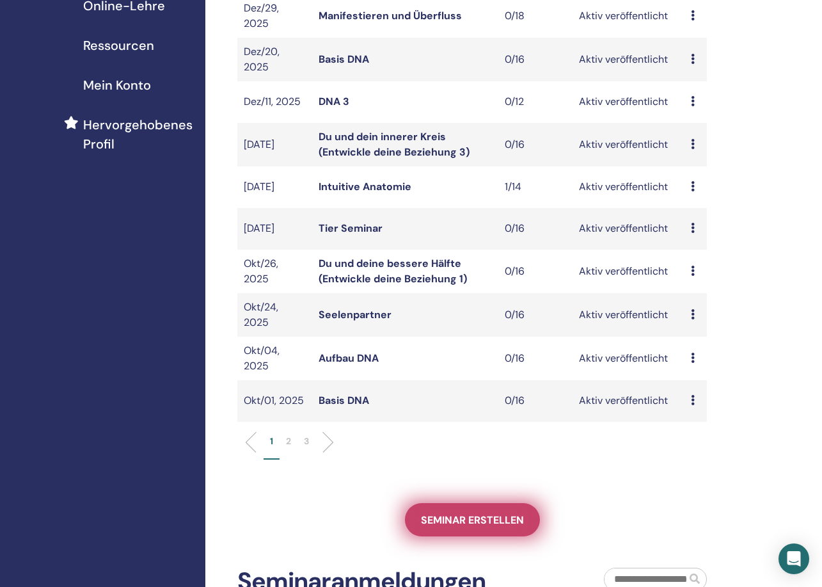
click at [467, 519] on span "Seminar erstellen" at bounding box center [472, 519] width 103 height 13
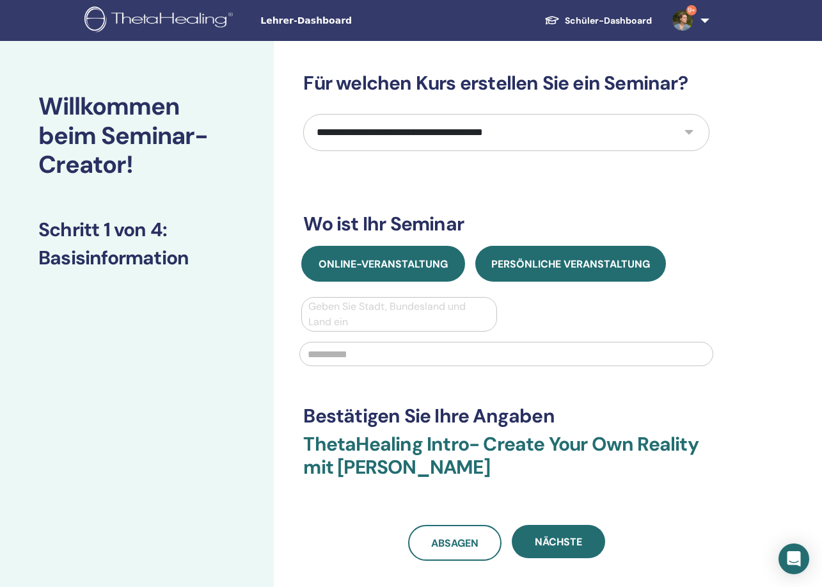
click at [415, 259] on span "Online-Veranstaltung" at bounding box center [383, 263] width 129 height 13
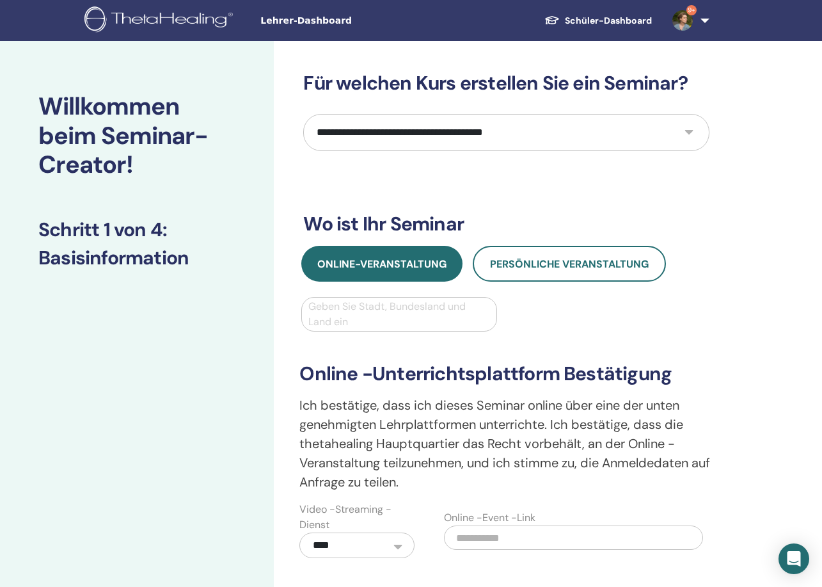
select select "**"
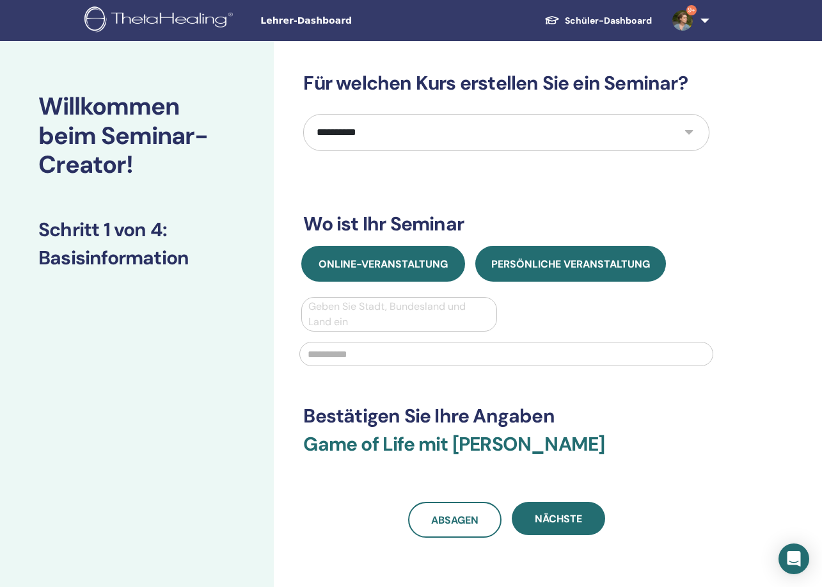
click at [359, 260] on span "Online-Veranstaltung" at bounding box center [383, 263] width 129 height 13
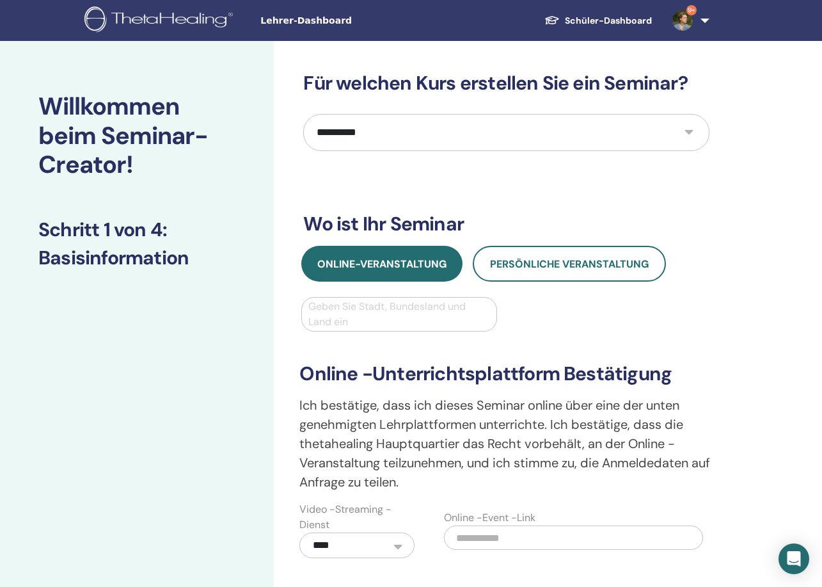
click at [355, 307] on div "Geben Sie Stadt, Bundesland und Land ein" at bounding box center [398, 314] width 181 height 31
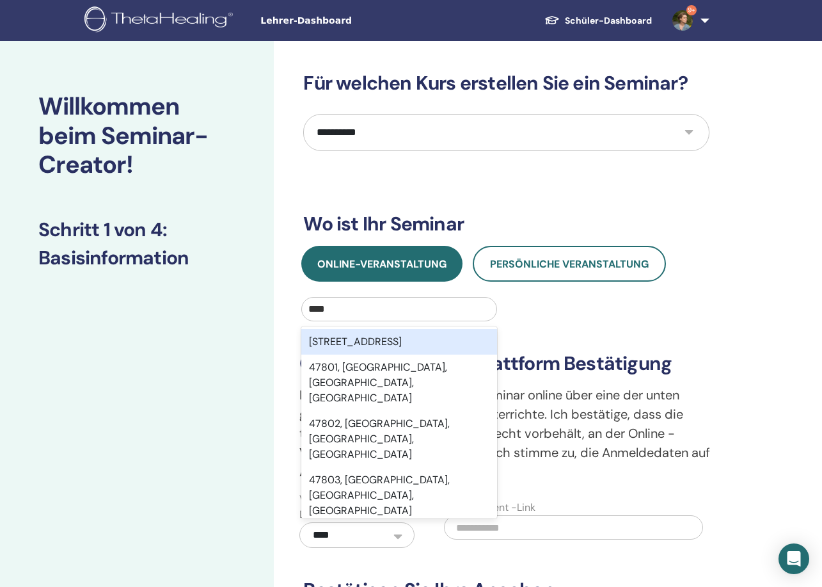
type input "*****"
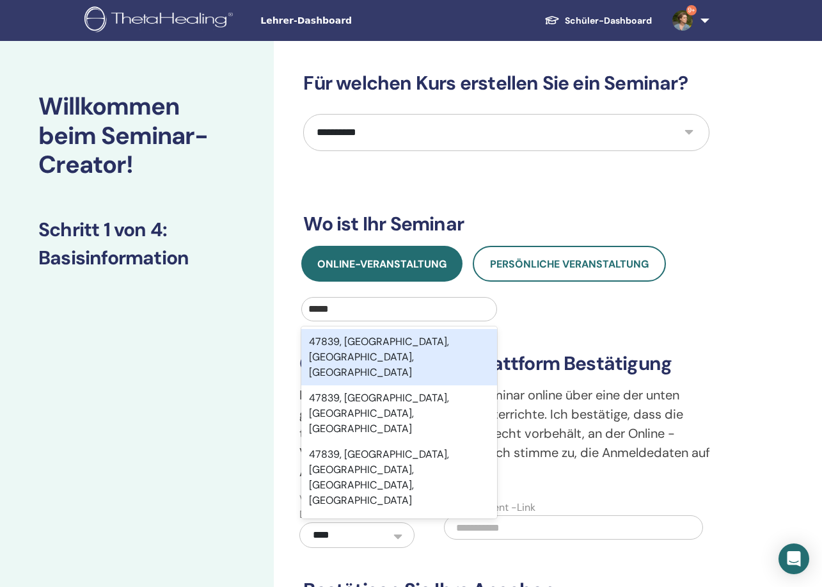
click at [355, 344] on div "47839, Krefeld, Nordrhein-Westfalen, DEU" at bounding box center [398, 357] width 195 height 56
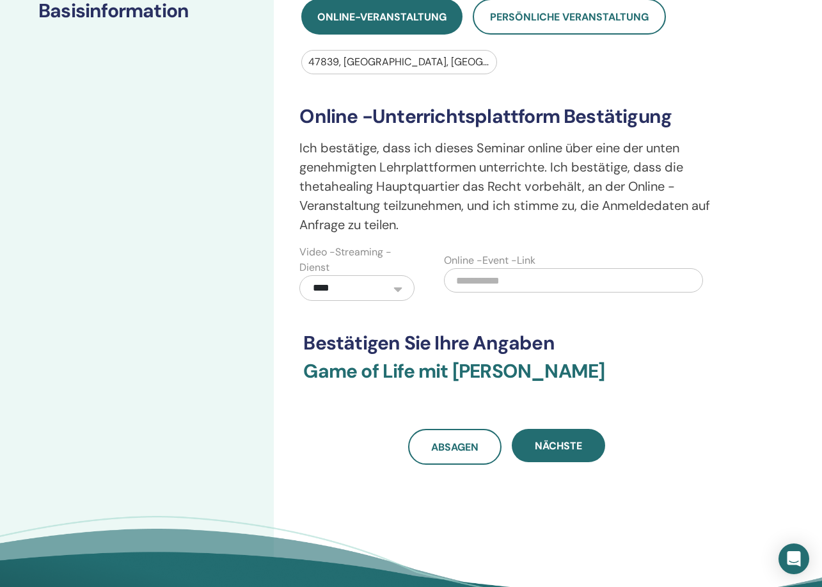
scroll to position [248, 0]
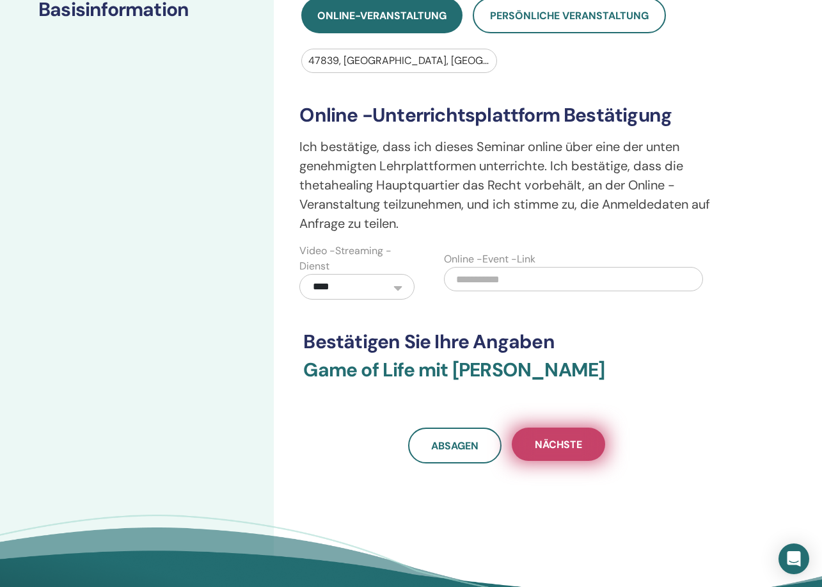
click at [566, 445] on span "Nächste" at bounding box center [558, 444] width 47 height 13
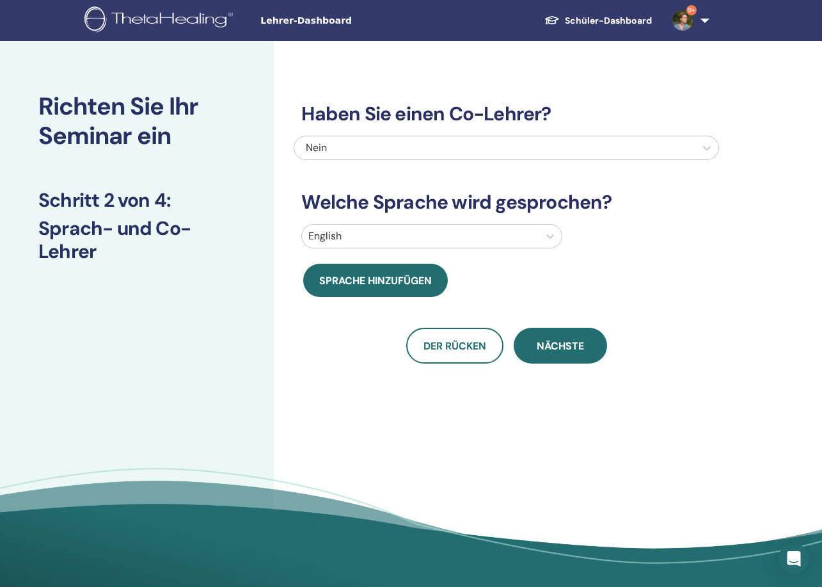
scroll to position [0, 0]
click at [347, 234] on div at bounding box center [420, 236] width 224 height 18
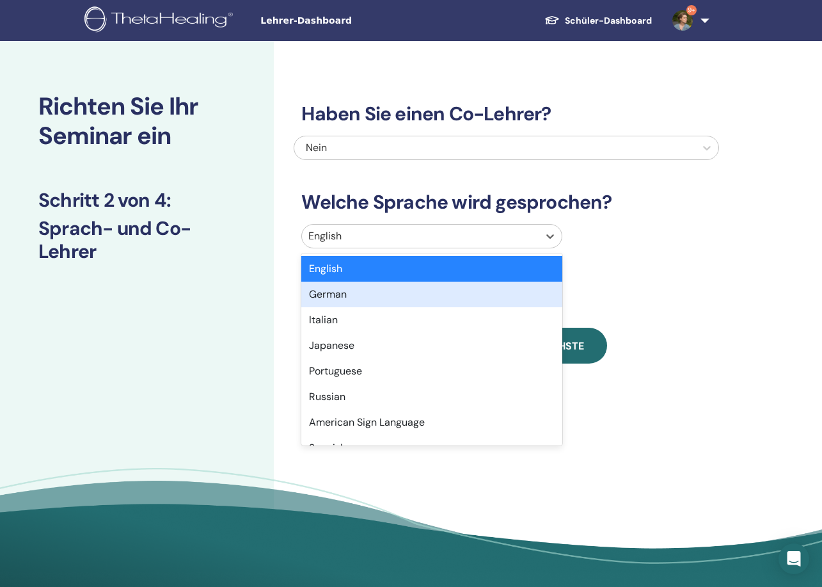
click at [340, 292] on div "German" at bounding box center [431, 295] width 261 height 26
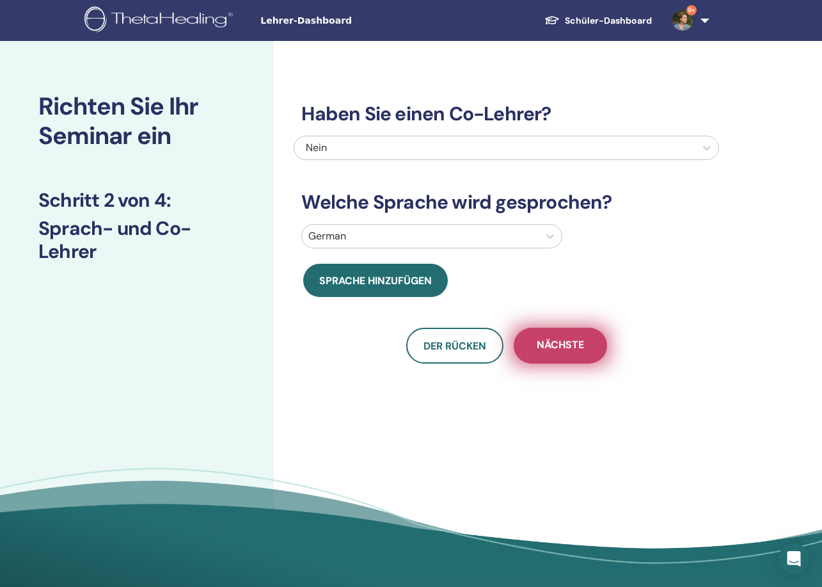
click at [557, 344] on span "Nächste" at bounding box center [560, 346] width 47 height 16
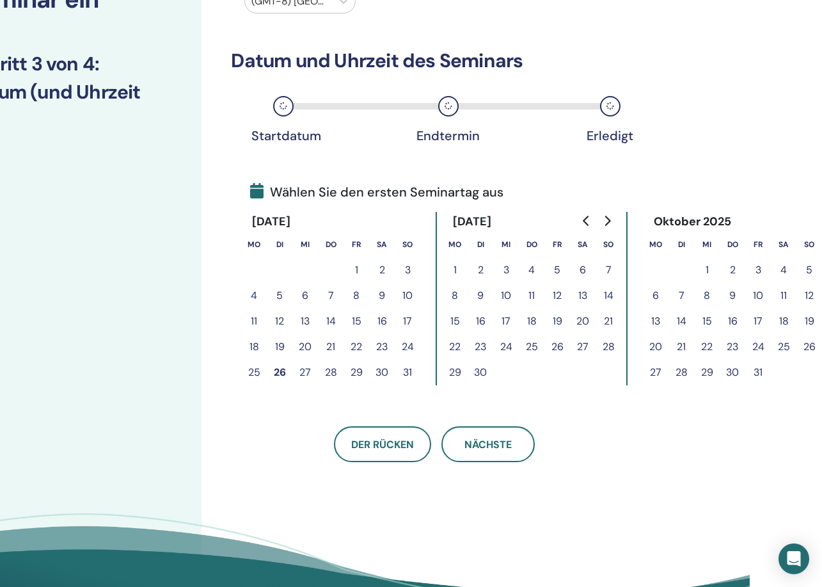
scroll to position [136, 72]
click at [607, 221] on icon "Go to next month" at bounding box center [607, 221] width 10 height 10
click at [482, 268] on button "2" at bounding box center [481, 270] width 26 height 26
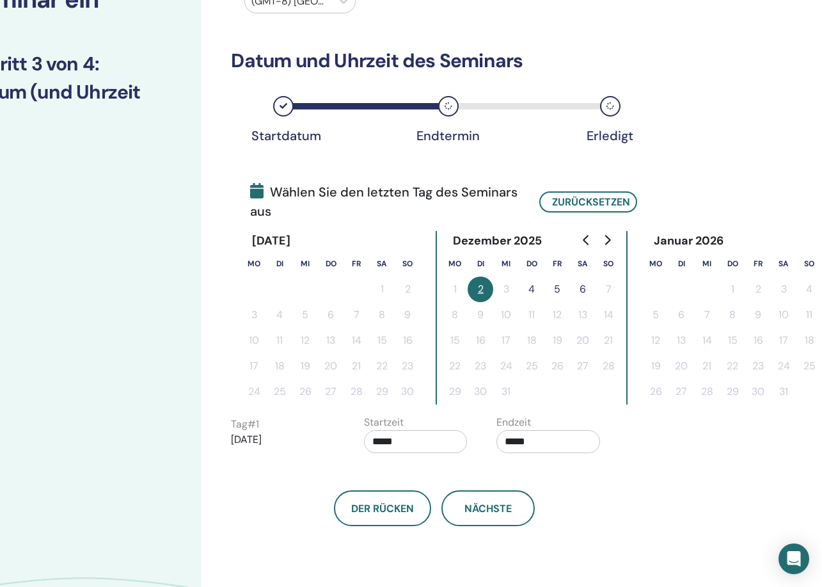
click at [532, 289] on button "4" at bounding box center [532, 289] width 26 height 26
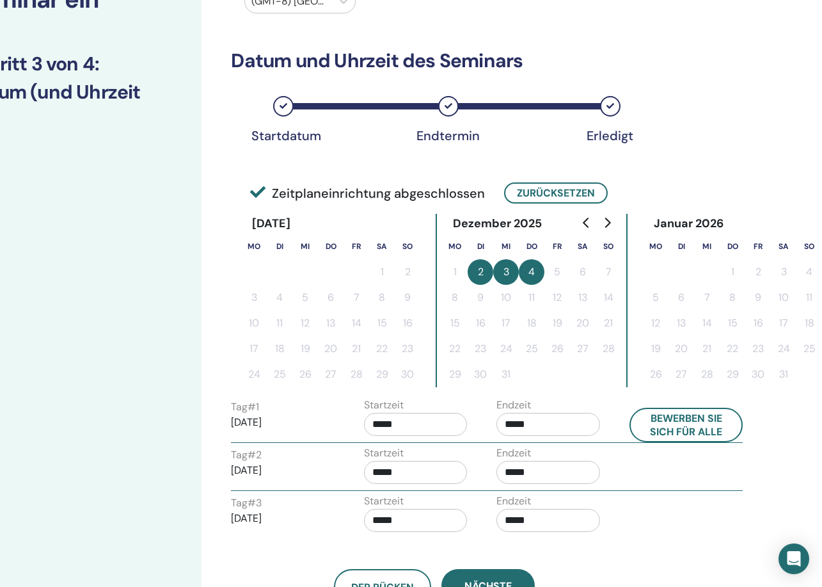
click at [385, 426] on input "*****" at bounding box center [416, 424] width 104 height 23
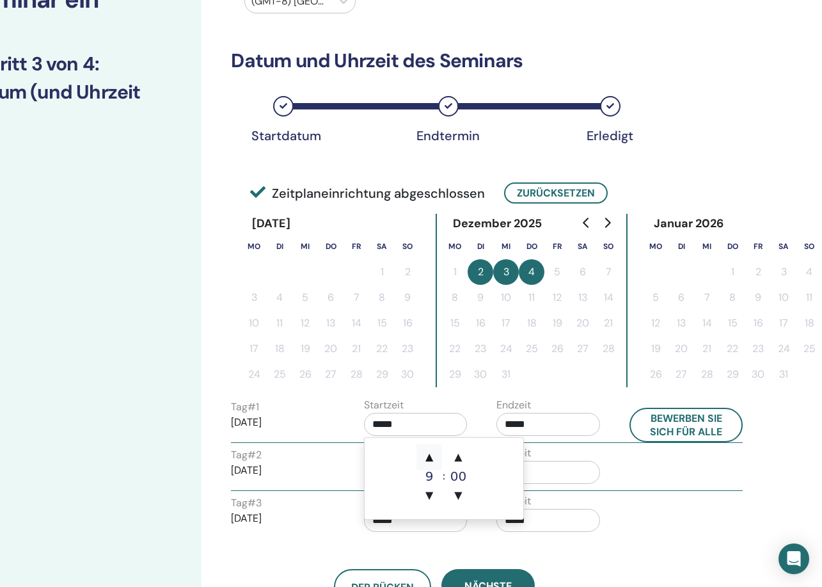
click at [428, 455] on span "▲" at bounding box center [430, 457] width 26 height 26
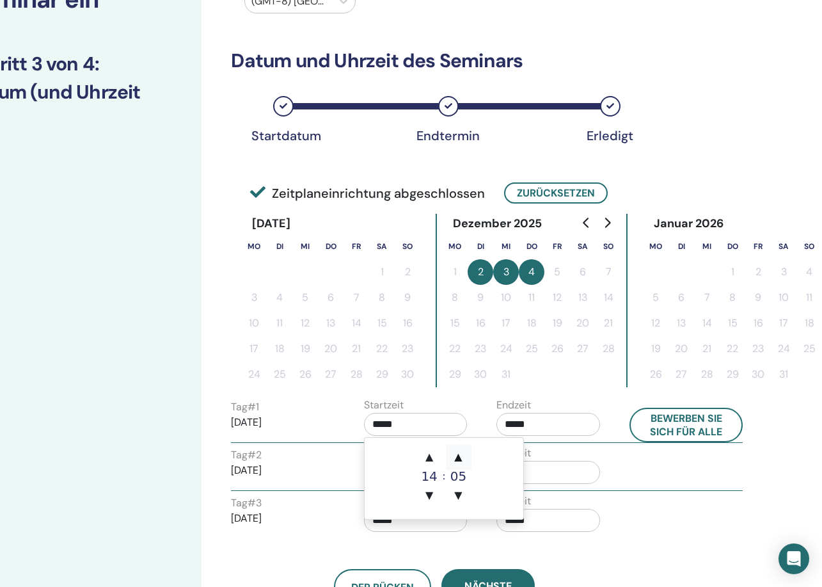
click at [459, 456] on span "▲" at bounding box center [459, 457] width 26 height 26
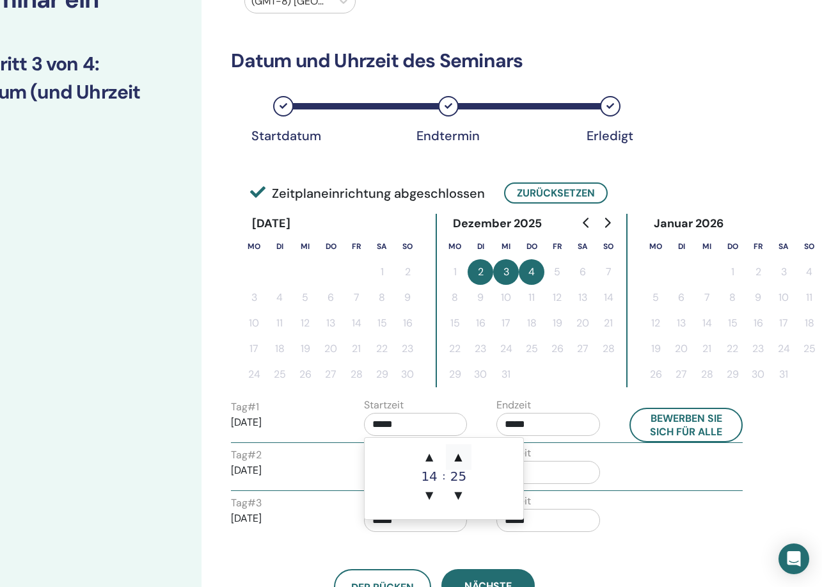
click at [459, 456] on span "▲" at bounding box center [459, 457] width 26 height 26
type input "*****"
click at [534, 426] on input "*****" at bounding box center [549, 424] width 104 height 23
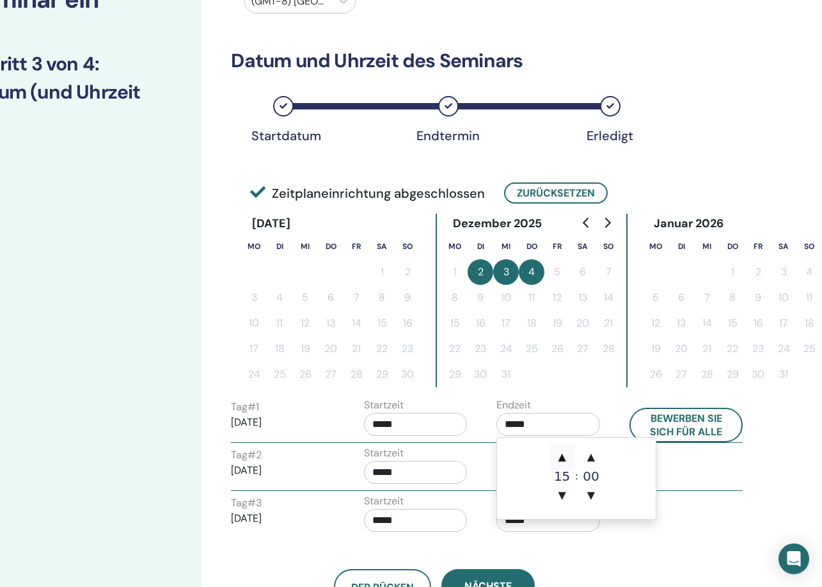
click at [561, 454] on span "▲" at bounding box center [563, 457] width 26 height 26
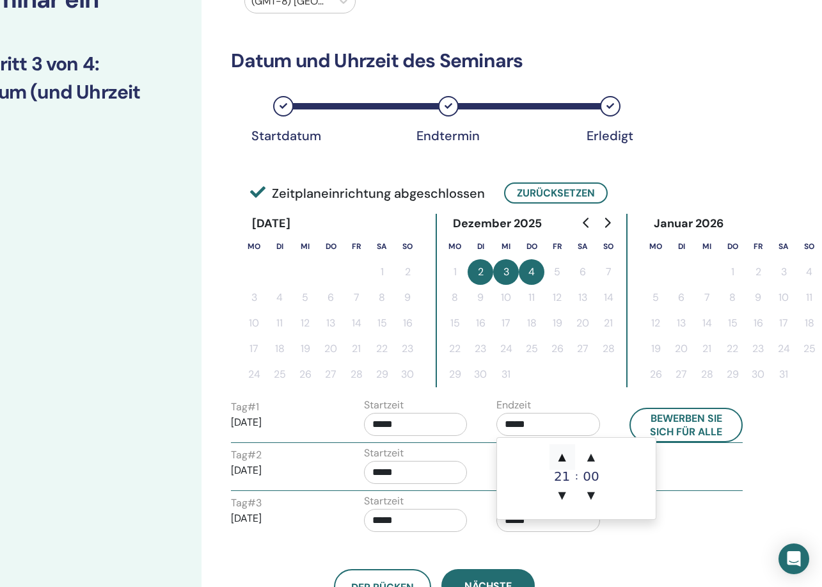
click at [561, 454] on span "▲" at bounding box center [563, 457] width 26 height 26
click at [559, 487] on span "▼" at bounding box center [563, 495] width 26 height 26
click at [562, 456] on span "▲" at bounding box center [563, 457] width 26 height 26
type input "*****"
click at [711, 470] on div "Tag # 2 2025/12/03 Startzeit ***** Endzeit *****" at bounding box center [486, 467] width 531 height 45
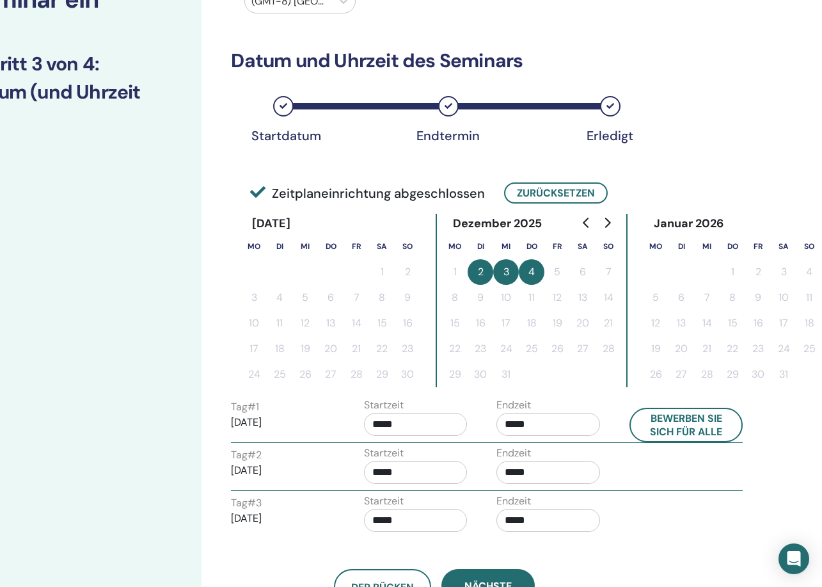
click at [383, 472] on input "*****" at bounding box center [416, 472] width 104 height 23
click at [427, 502] on span "▲" at bounding box center [430, 505] width 26 height 26
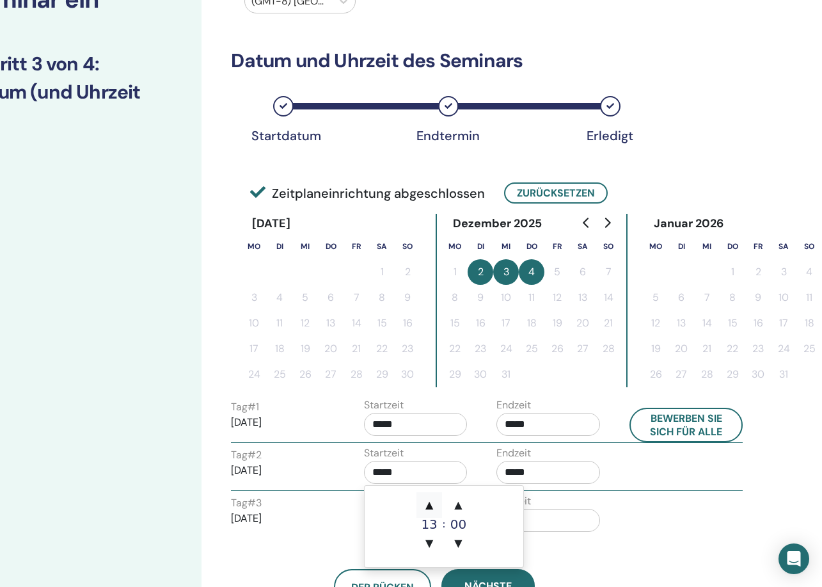
click at [427, 502] on span "▲" at bounding box center [430, 505] width 26 height 26
click at [429, 539] on span "▼" at bounding box center [430, 543] width 26 height 26
click at [427, 504] on span "▲" at bounding box center [430, 505] width 26 height 26
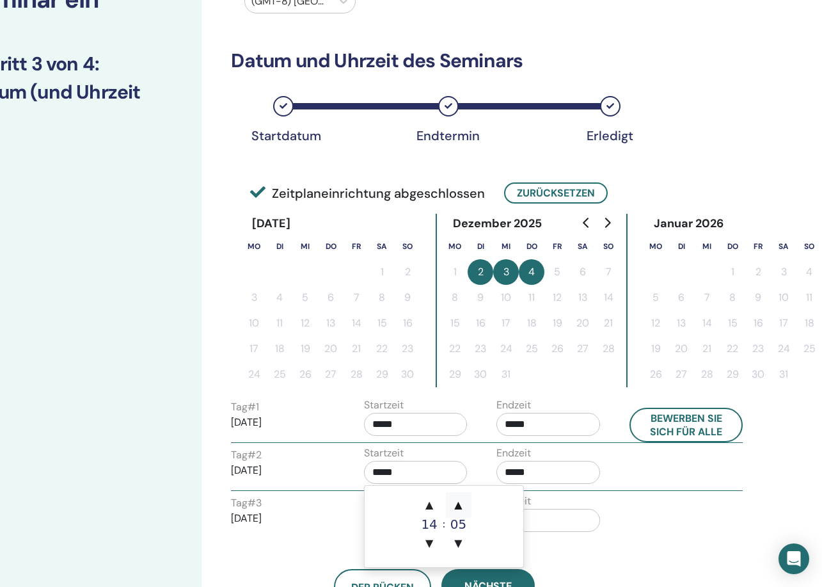
click at [458, 499] on span "▲" at bounding box center [459, 505] width 26 height 26
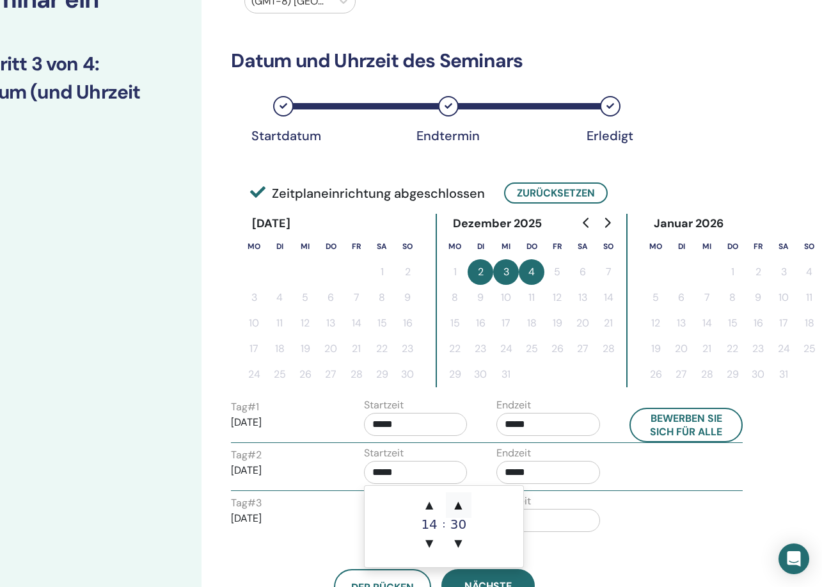
click at [458, 499] on span "▲" at bounding box center [459, 505] width 26 height 26
type input "*****"
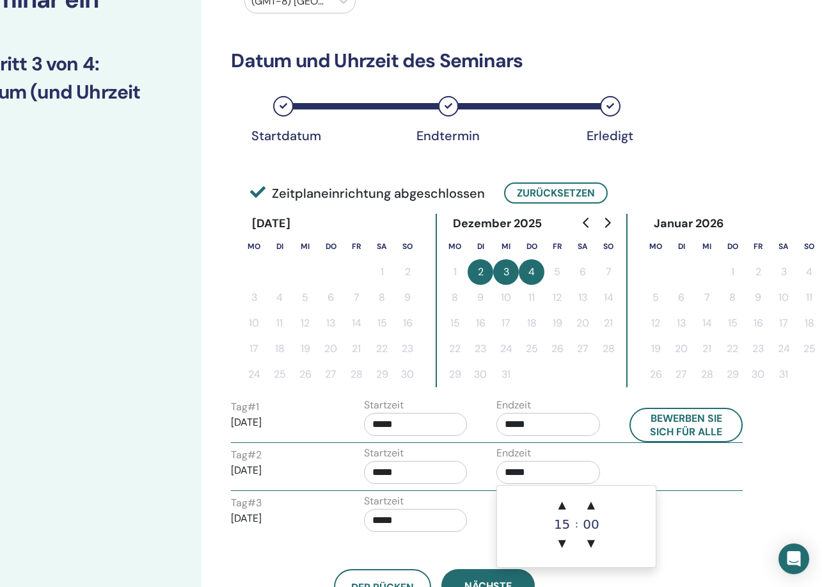
click at [539, 468] on input "*****" at bounding box center [549, 472] width 104 height 23
click at [560, 502] on span "▲" at bounding box center [563, 505] width 26 height 26
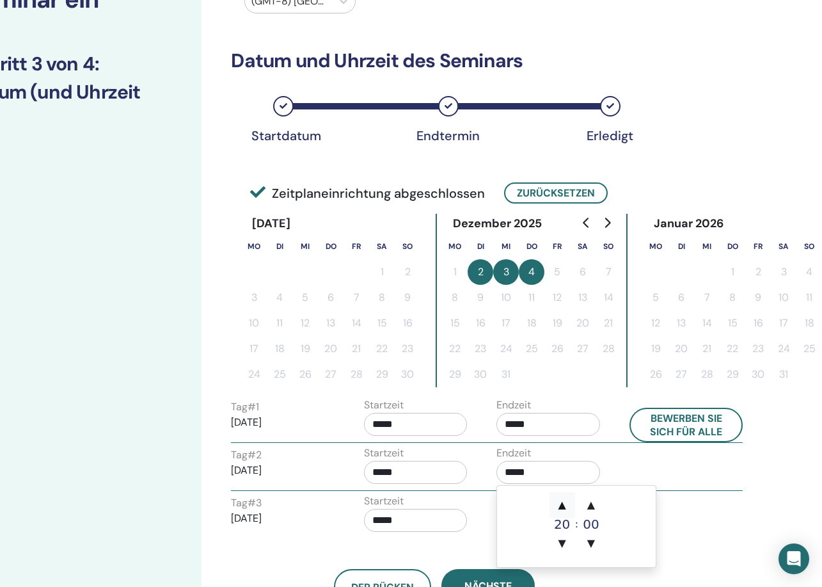
click at [560, 502] on span "▲" at bounding box center [563, 505] width 26 height 26
type input "*****"
click at [631, 467] on div "Tag # 2 2025/12/03 Startzeit ***** Endzeit *****" at bounding box center [486, 467] width 531 height 45
click at [536, 525] on input "*****" at bounding box center [549, 520] width 104 height 23
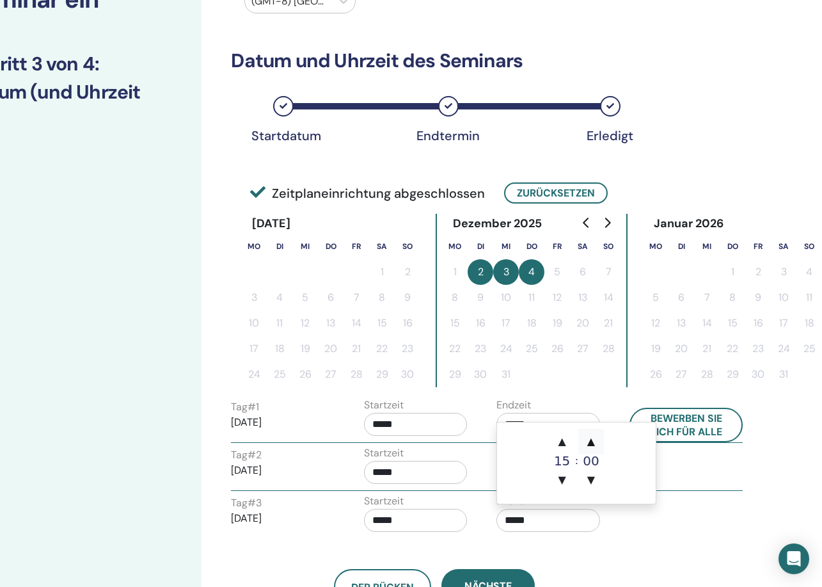
click at [589, 438] on span "▲" at bounding box center [591, 442] width 26 height 26
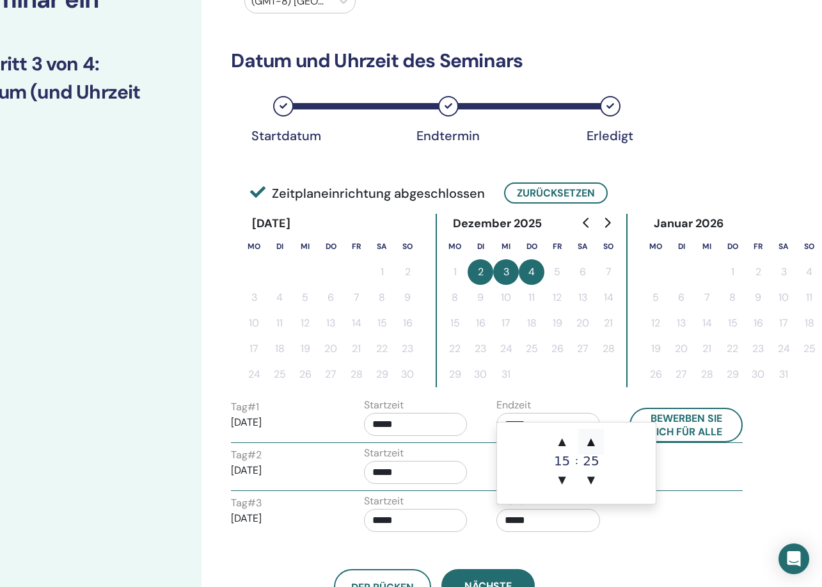
click at [589, 438] on span "▲" at bounding box center [591, 442] width 26 height 26
type input "*****"
click at [674, 527] on div "Tag # 3 2025/12/04 Startzeit ***** Endzeit *****" at bounding box center [486, 515] width 531 height 45
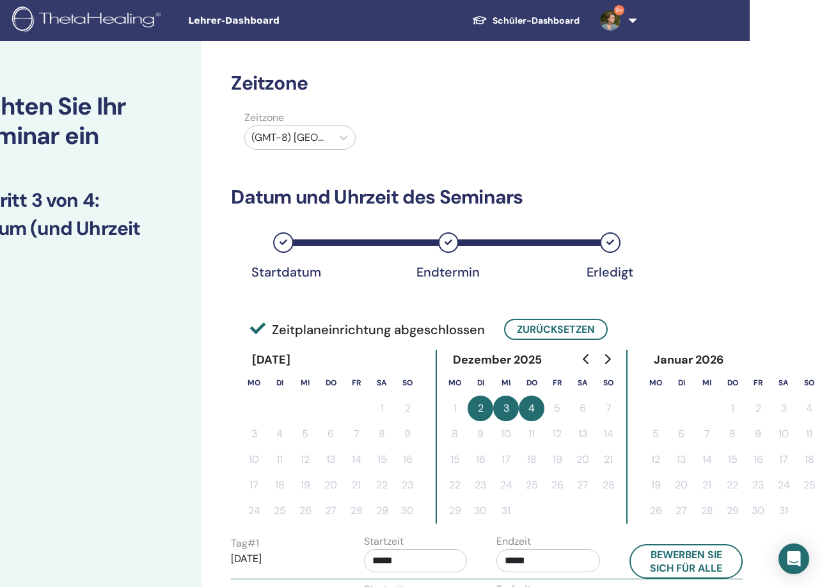
scroll to position [0, 72]
click at [301, 133] on div "(GMT-8) US/Alaska" at bounding box center [288, 137] width 74 height 15
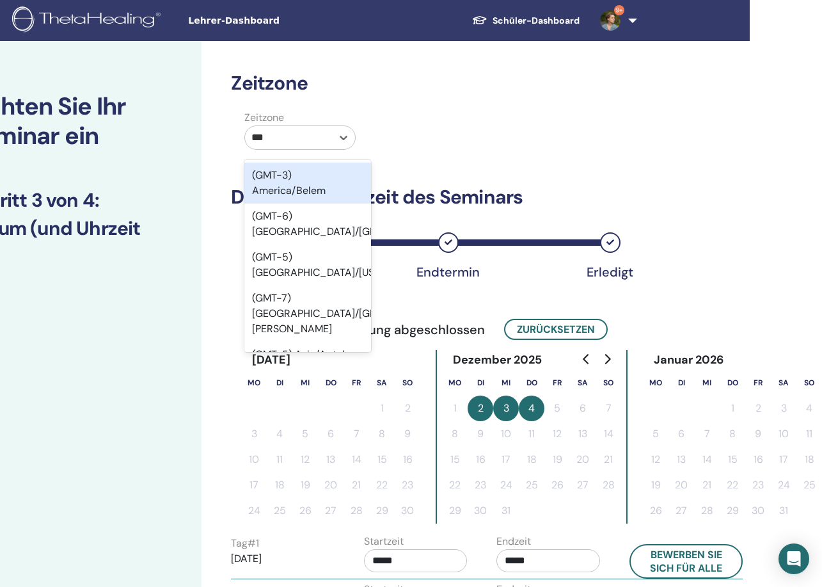
type input "****"
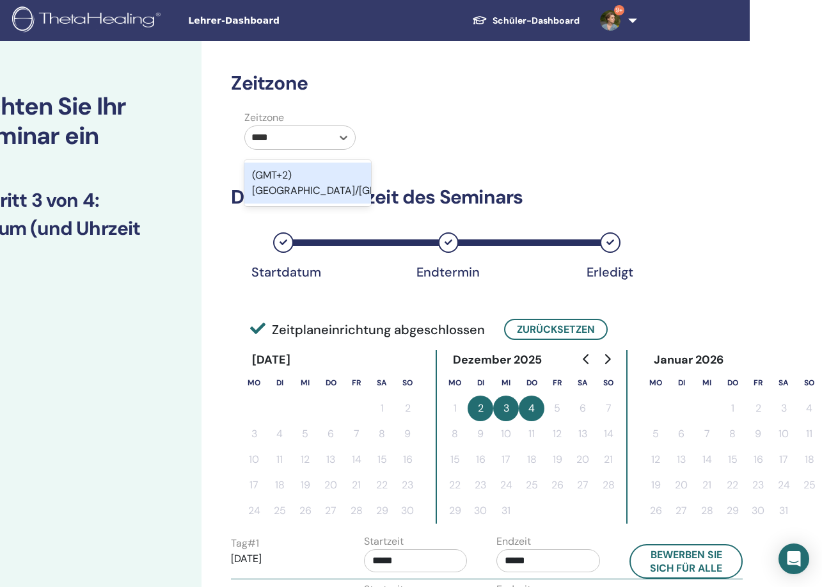
click at [299, 179] on div "(GMT+2) Europe/Berlin" at bounding box center [307, 183] width 127 height 41
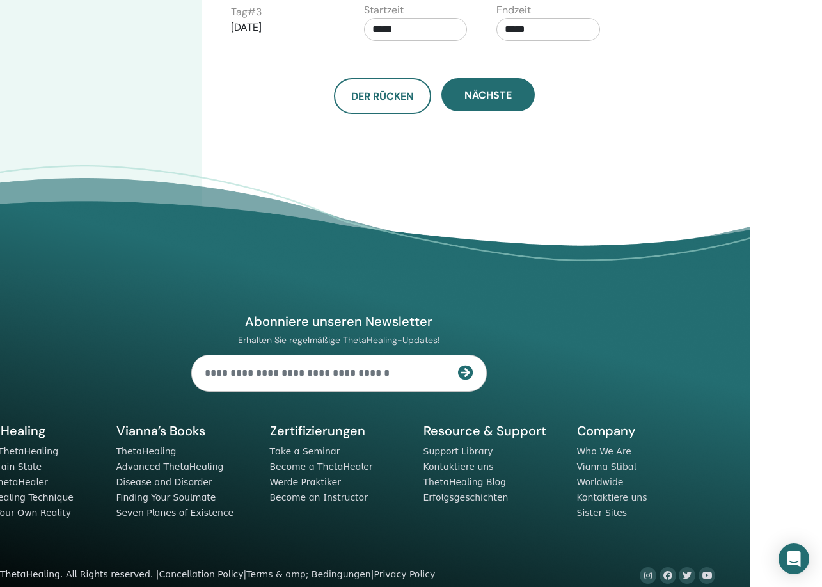
scroll to position [626, 72]
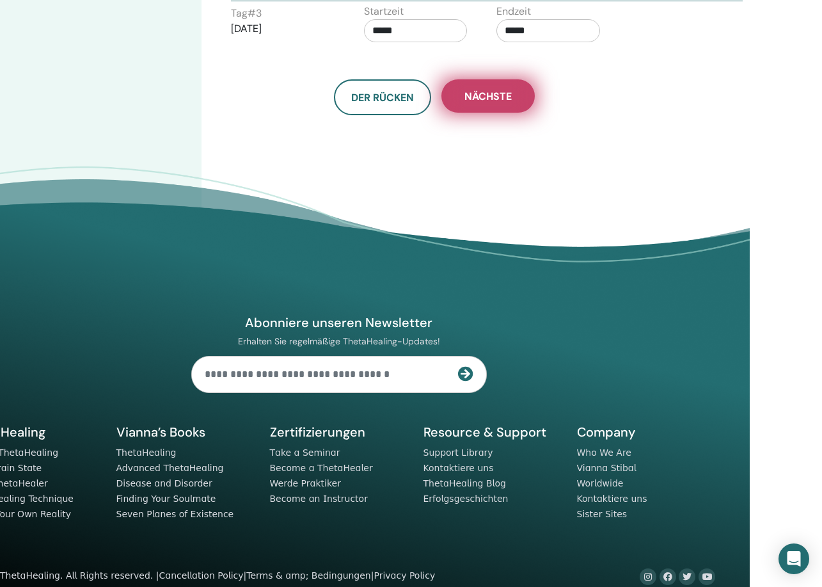
click at [472, 106] on button "Nächste" at bounding box center [488, 95] width 93 height 33
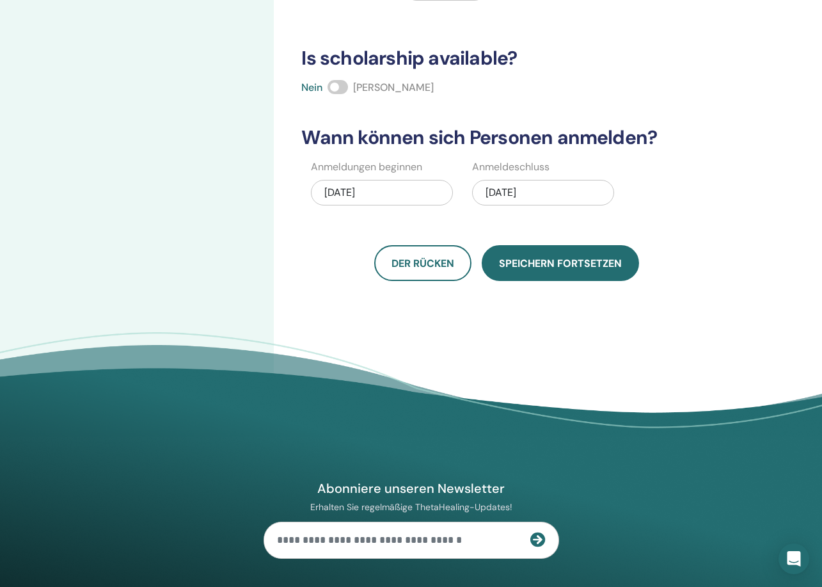
click at [541, 264] on span "Speichern fortsetzen" at bounding box center [560, 263] width 123 height 13
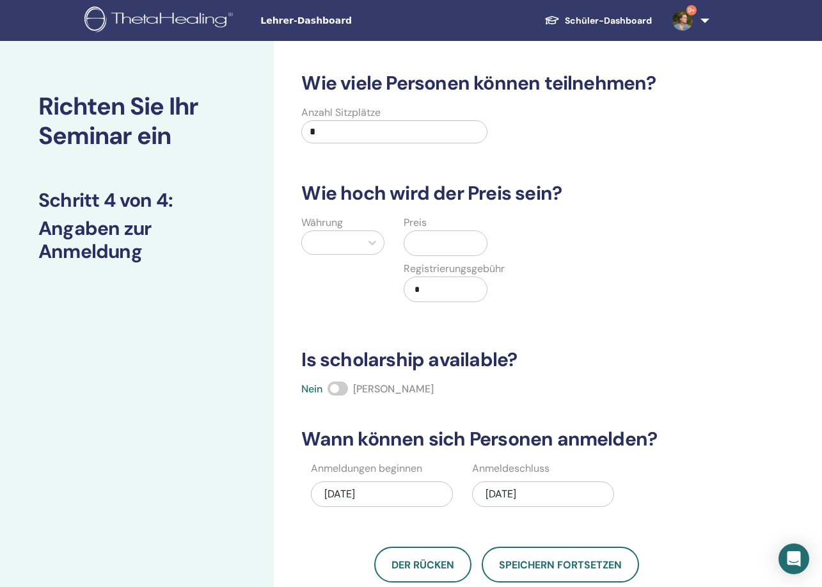
scroll to position [0, 0]
click at [347, 134] on input "*" at bounding box center [394, 131] width 186 height 23
type input "**"
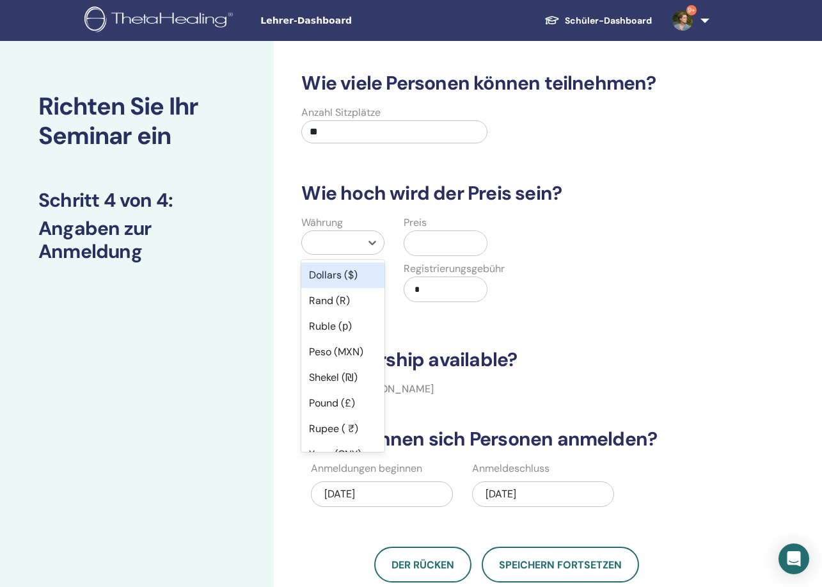
click at [335, 249] on div at bounding box center [331, 243] width 46 height 18
type input "**"
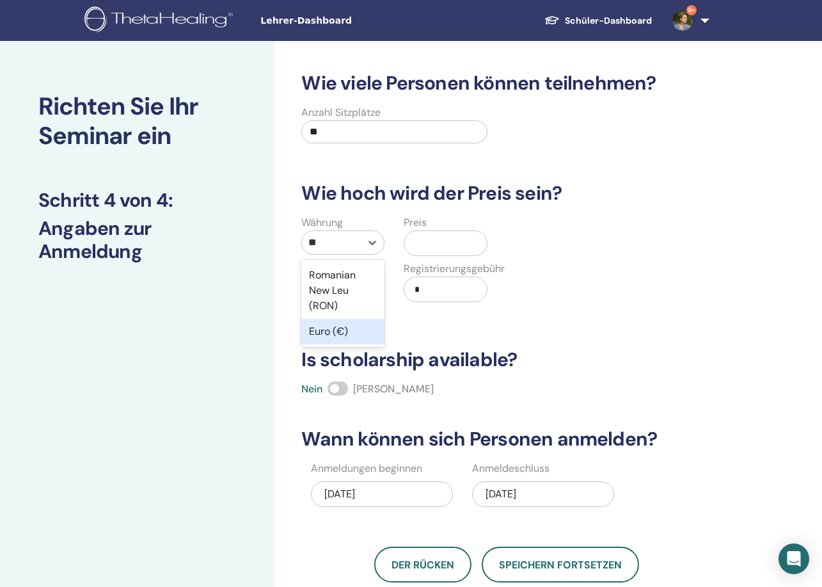
click at [328, 330] on div "Euro (€)" at bounding box center [342, 332] width 83 height 26
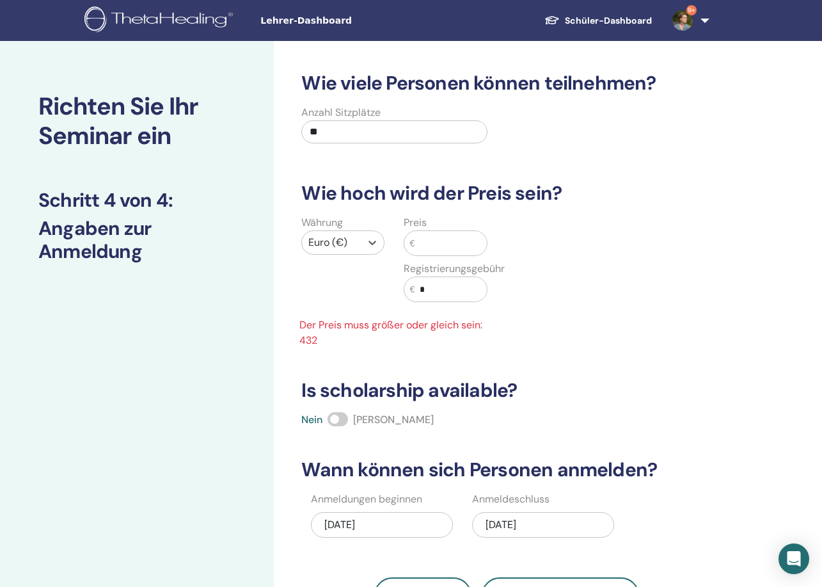
click at [426, 245] on input "text" at bounding box center [451, 243] width 72 height 24
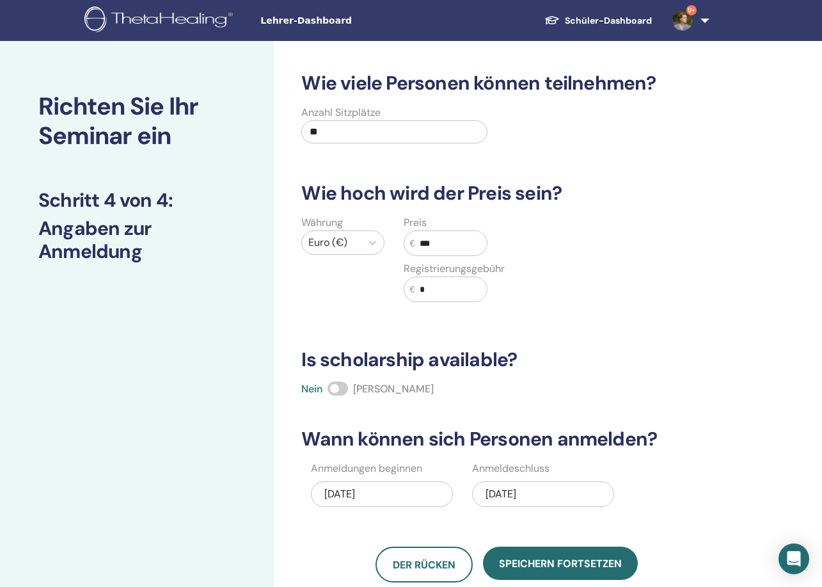
type input "***"
click at [582, 370] on h3 "Is scholarship available?" at bounding box center [507, 359] width 426 height 23
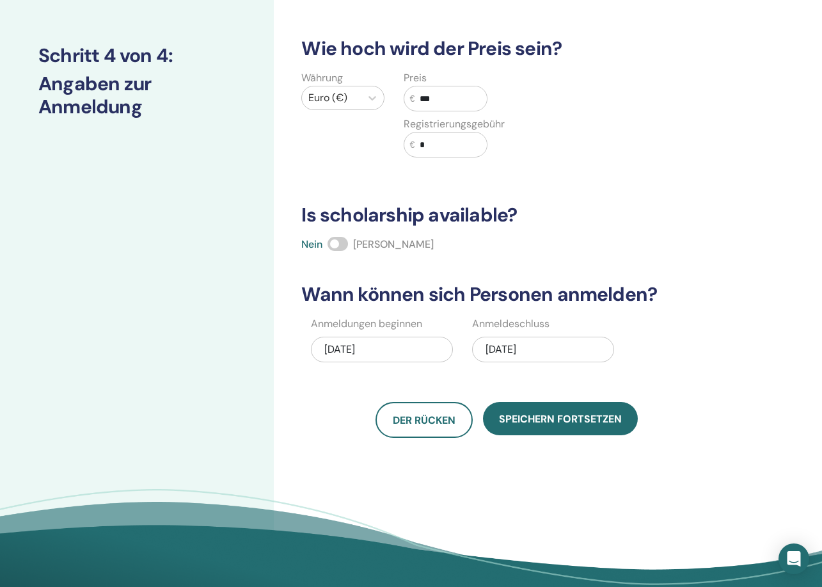
scroll to position [148, 0]
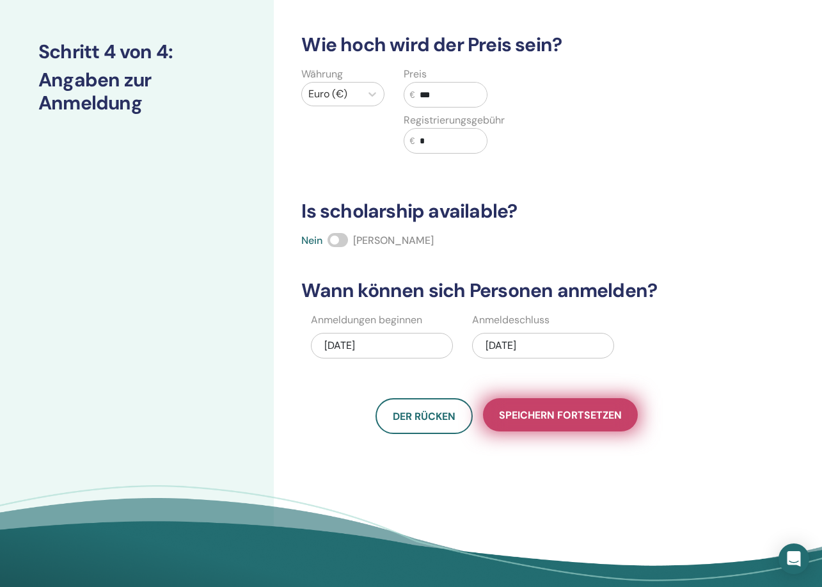
click at [535, 415] on span "Speichern fortsetzen" at bounding box center [560, 414] width 123 height 13
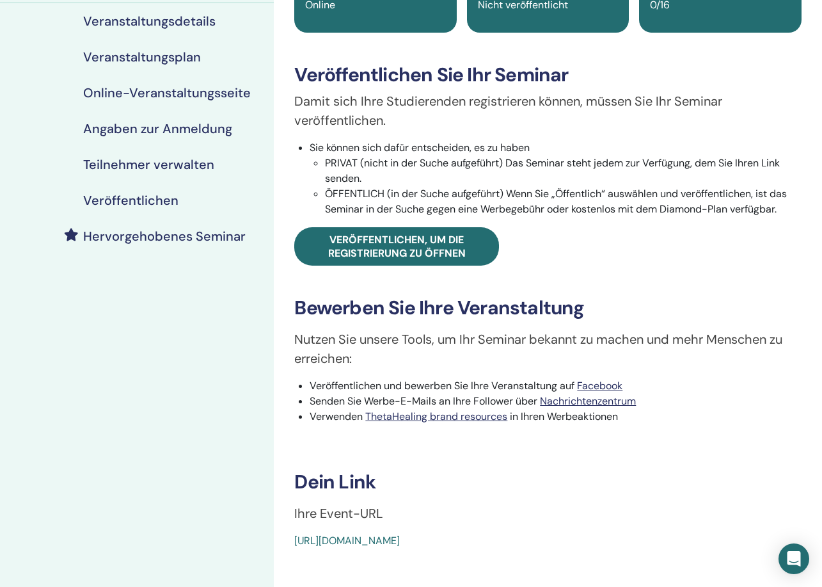
scroll to position [129, 0]
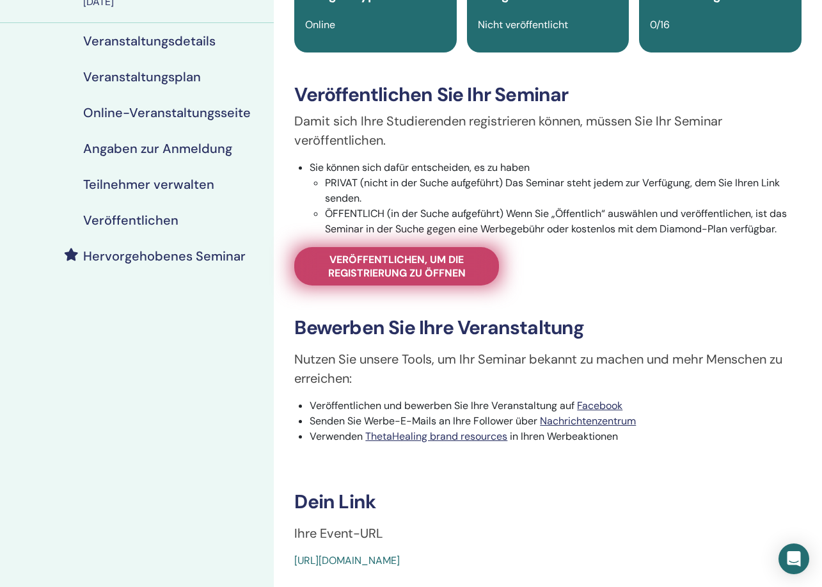
click at [378, 267] on span "Veröffentlichen, um die Registrierung zu öffnen" at bounding box center [396, 266] width 173 height 27
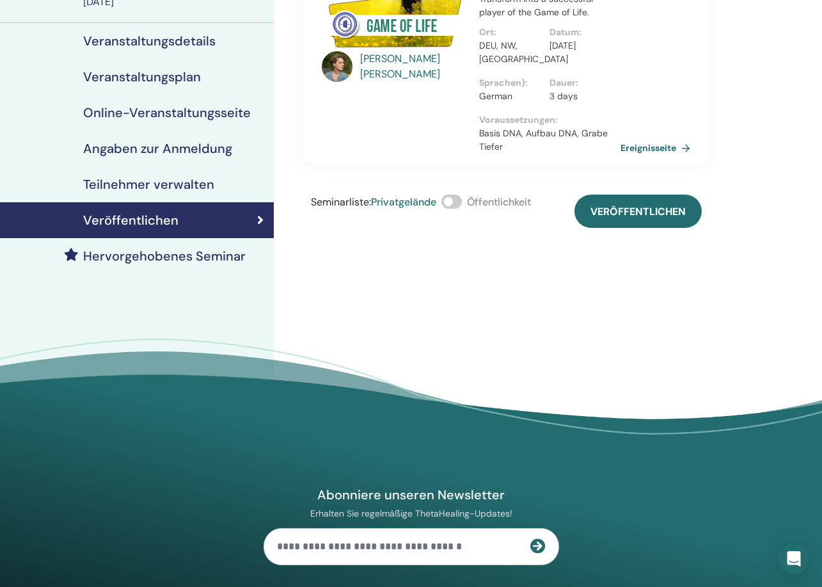
click at [461, 199] on span at bounding box center [452, 202] width 20 height 14
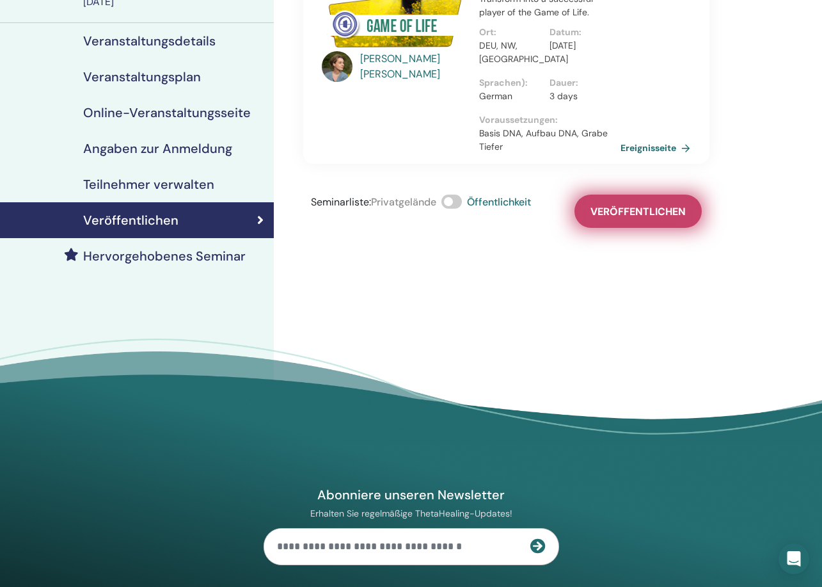
click at [614, 207] on span "Veröffentlichen" at bounding box center [638, 211] width 95 height 13
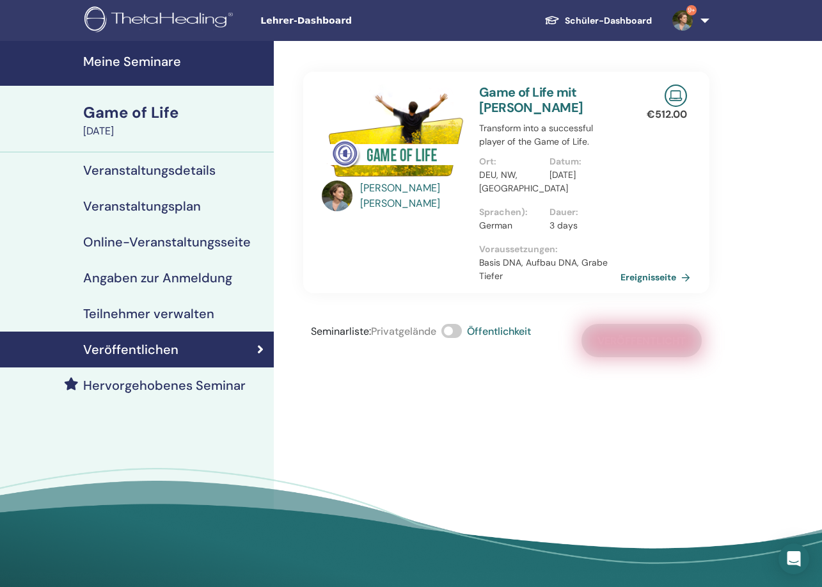
click at [145, 63] on h4 "Meine Seminare" at bounding box center [174, 61] width 183 height 15
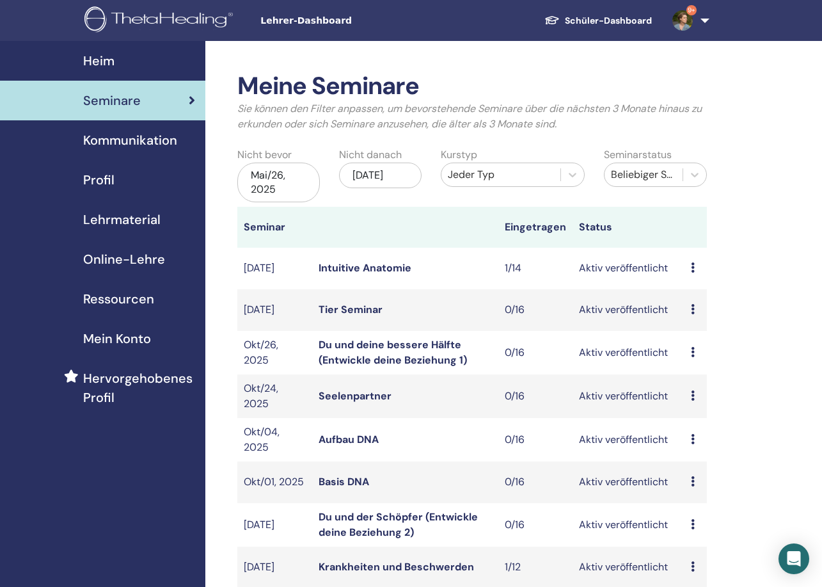
click at [391, 181] on div "[DATE]" at bounding box center [380, 176] width 83 height 26
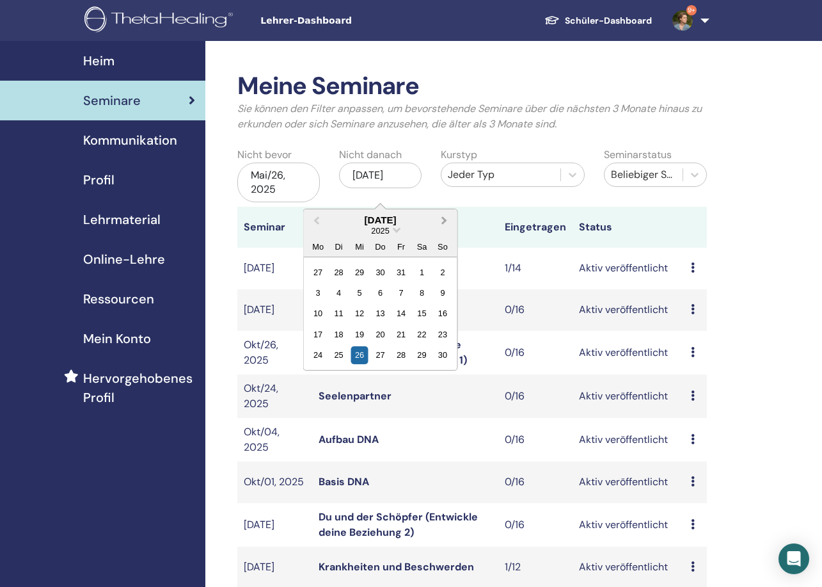
click at [445, 218] on span "Next Month" at bounding box center [445, 219] width 0 height 13
click at [362, 350] on div "31" at bounding box center [359, 354] width 17 height 17
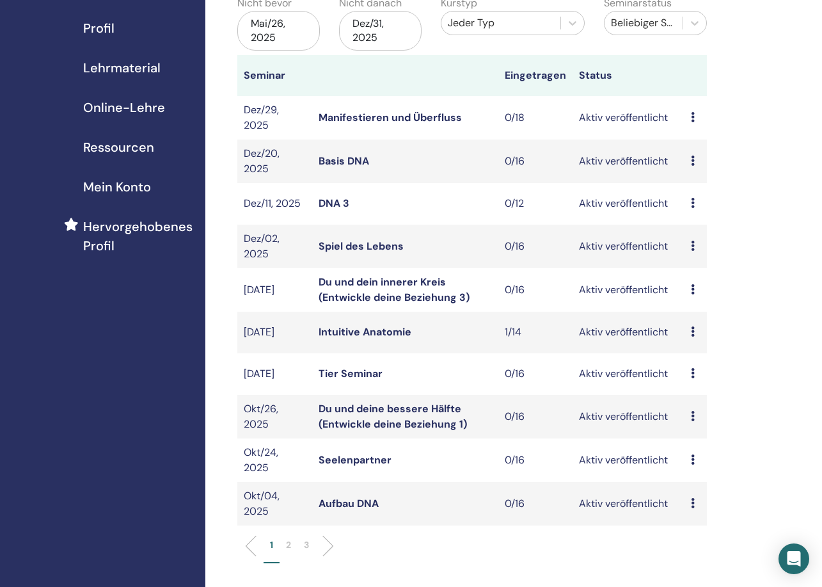
scroll to position [137, 0]
